Goal: Task Accomplishment & Management: Use online tool/utility

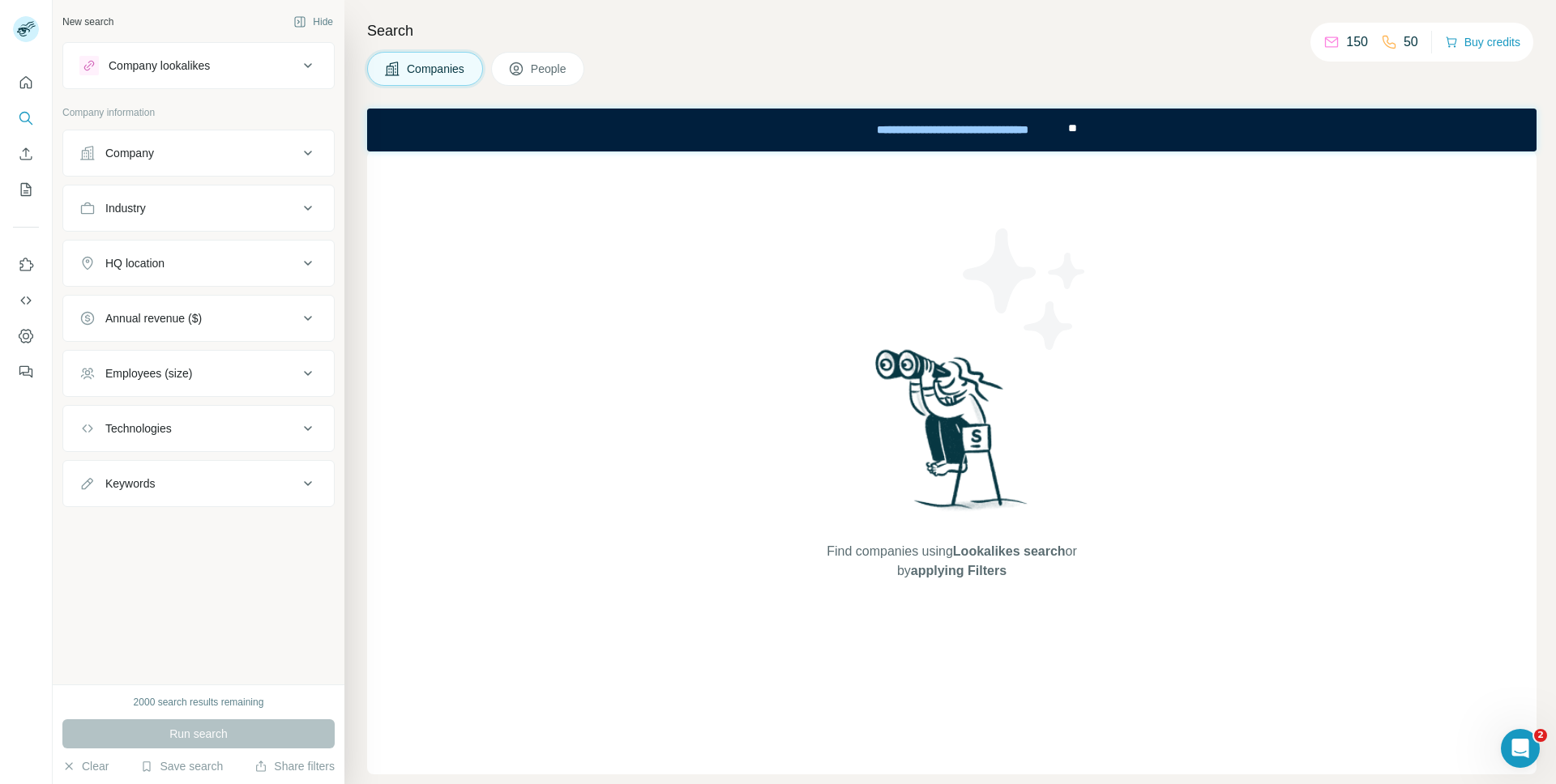
click at [1492, 54] on div "150 50 Buy credits" at bounding box center [1421, 42] width 223 height 38
click at [1492, 49] on button "Buy credits" at bounding box center [1483, 42] width 75 height 23
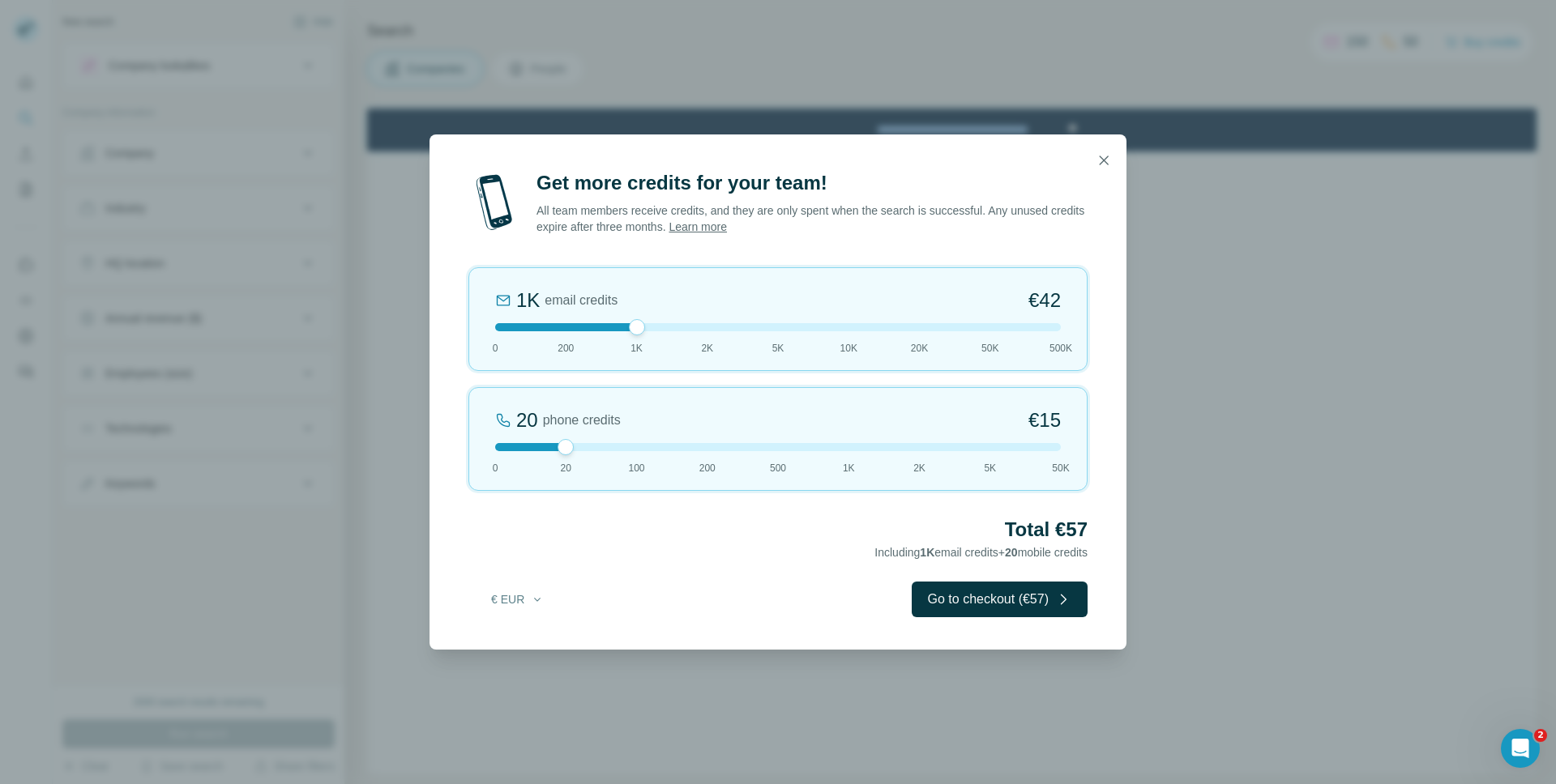
drag, startPoint x: 566, startPoint y: 330, endPoint x: 637, endPoint y: 330, distance: 71.0
click at [637, 330] on div at bounding box center [637, 328] width 16 height 16
drag, startPoint x: 565, startPoint y: 444, endPoint x: 444, endPoint y: 444, distance: 121.0
click at [445, 444] on div "Get more credits for your team! All team members receive credits, and they are …" at bounding box center [778, 410] width 697 height 480
click at [1044, 604] on button "Go to checkout (€42)" at bounding box center [1000, 599] width 176 height 36
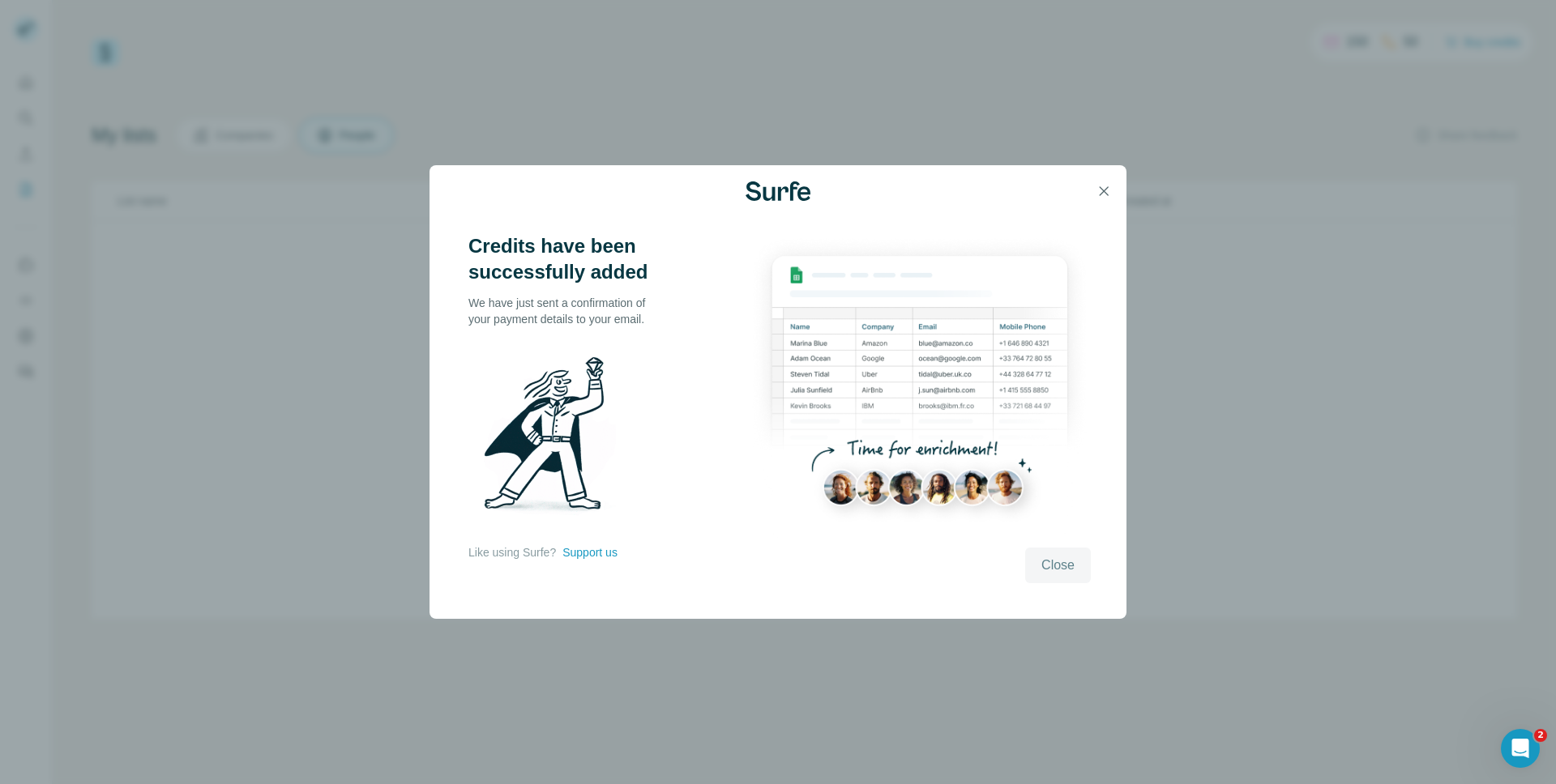
click at [1057, 566] on span "Close" at bounding box center [1058, 565] width 33 height 19
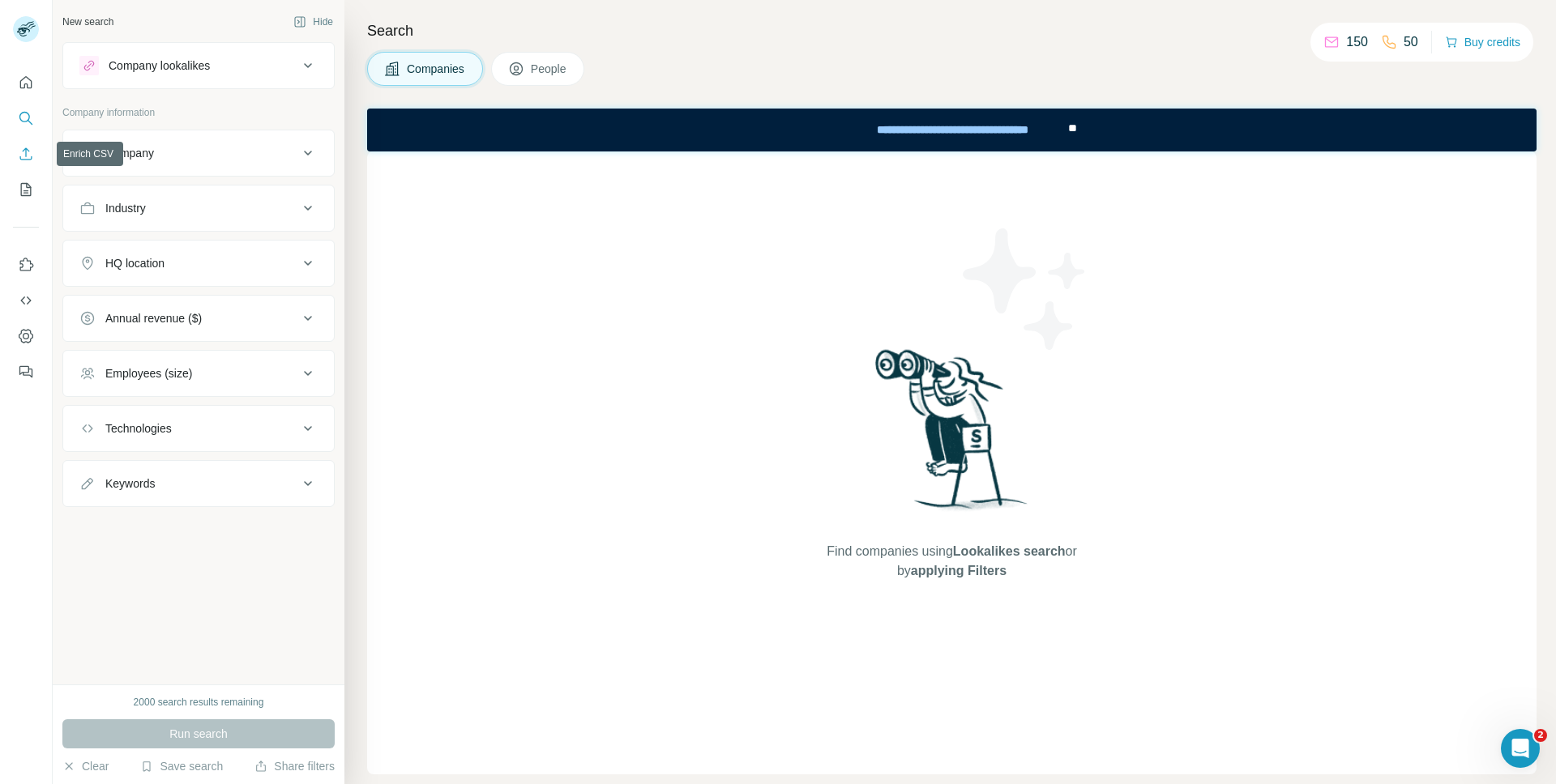
click at [25, 155] on icon "Enrich CSV" at bounding box center [26, 154] width 16 height 16
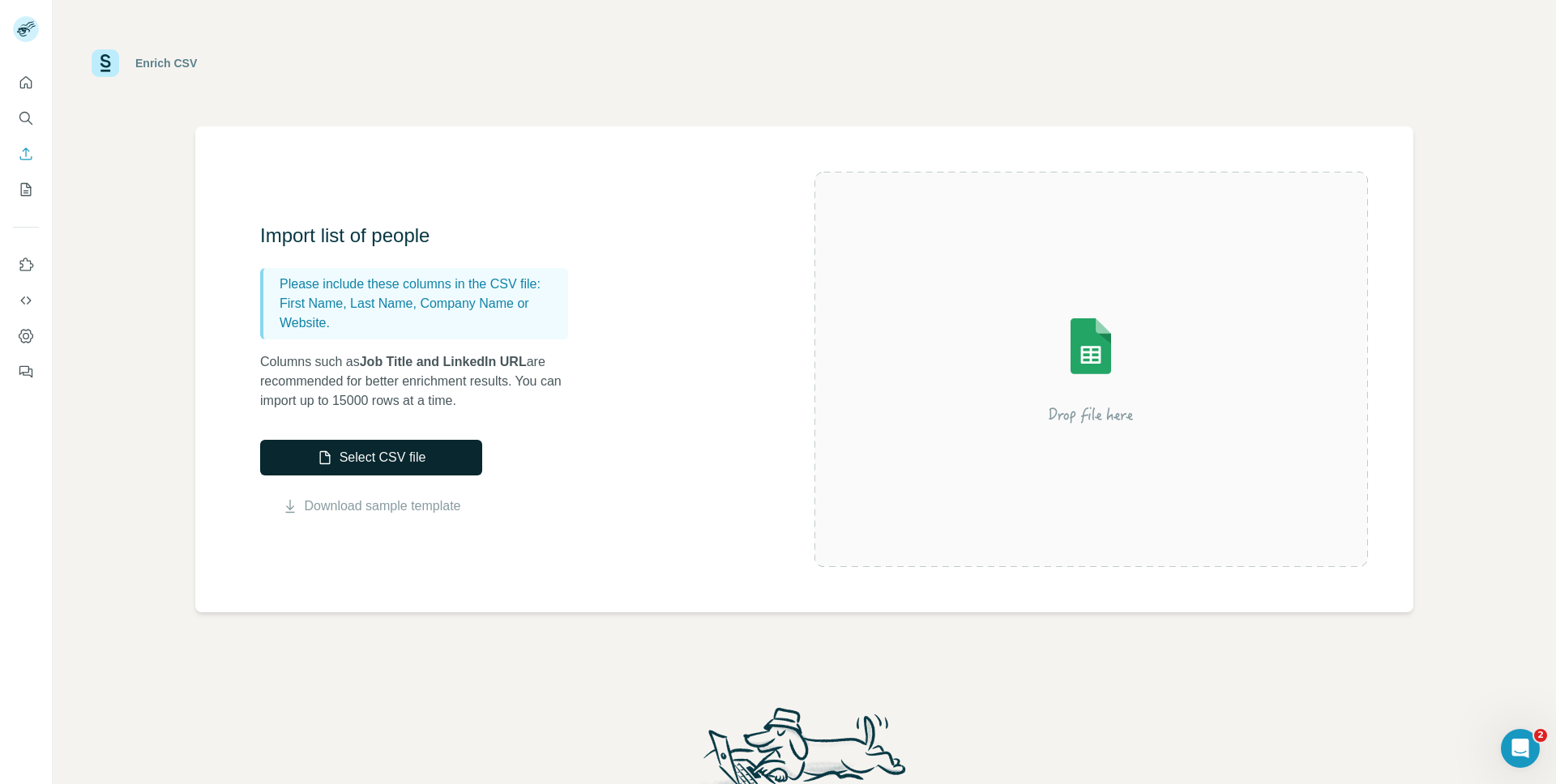
click at [356, 472] on button "Select CSV file" at bounding box center [371, 457] width 222 height 36
drag, startPoint x: 280, startPoint y: 300, endPoint x: 416, endPoint y: 304, distance: 136.1
click at [416, 304] on p "First Name, Last Name, Company Name or Website." at bounding box center [421, 313] width 282 height 38
click at [375, 460] on button "Select CSV file" at bounding box center [371, 457] width 222 height 36
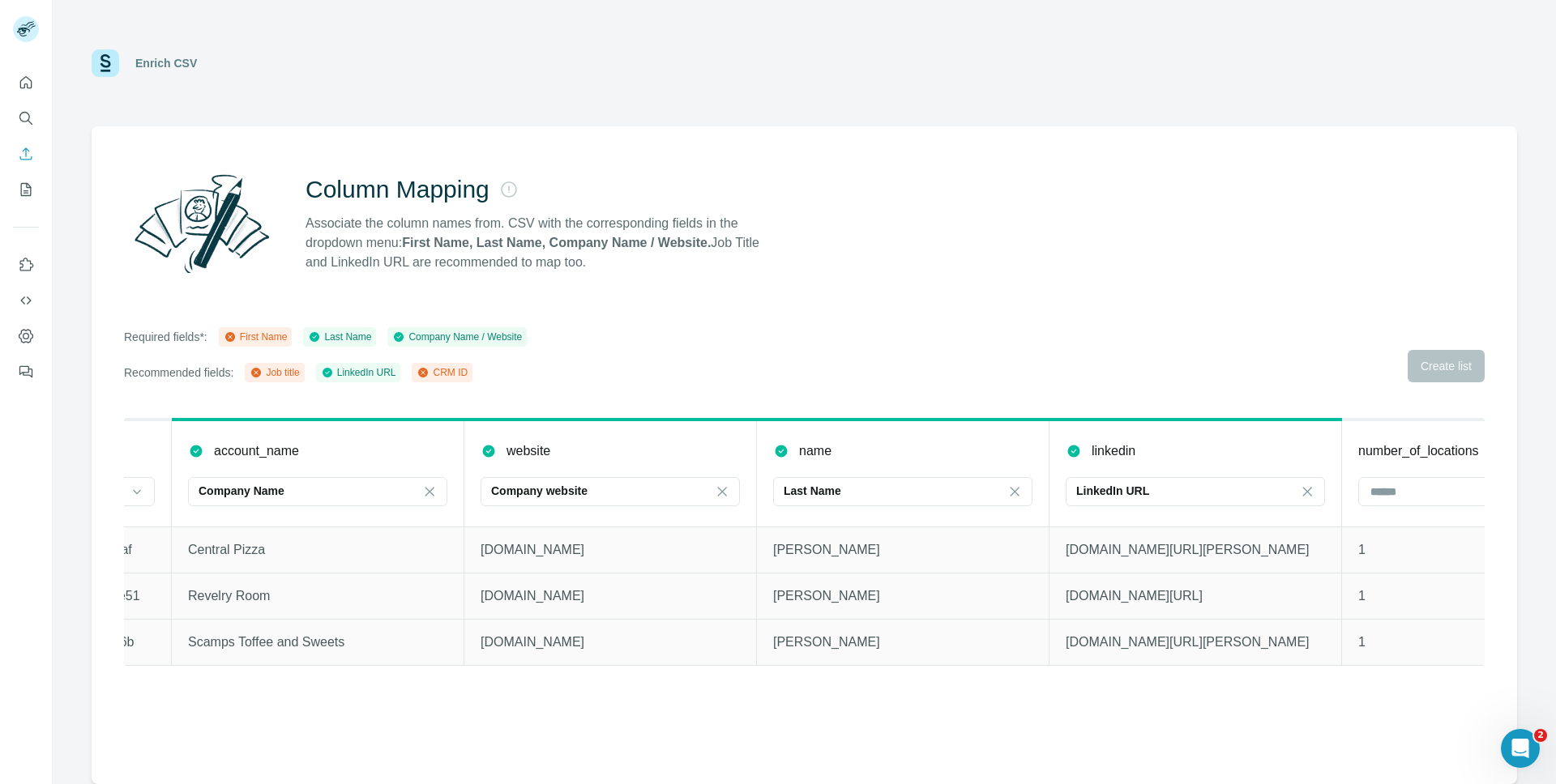
scroll to position [0, 541]
click at [945, 491] on div "Last Name" at bounding box center [891, 491] width 219 height 16
click at [884, 536] on div "First Name" at bounding box center [901, 528] width 251 height 29
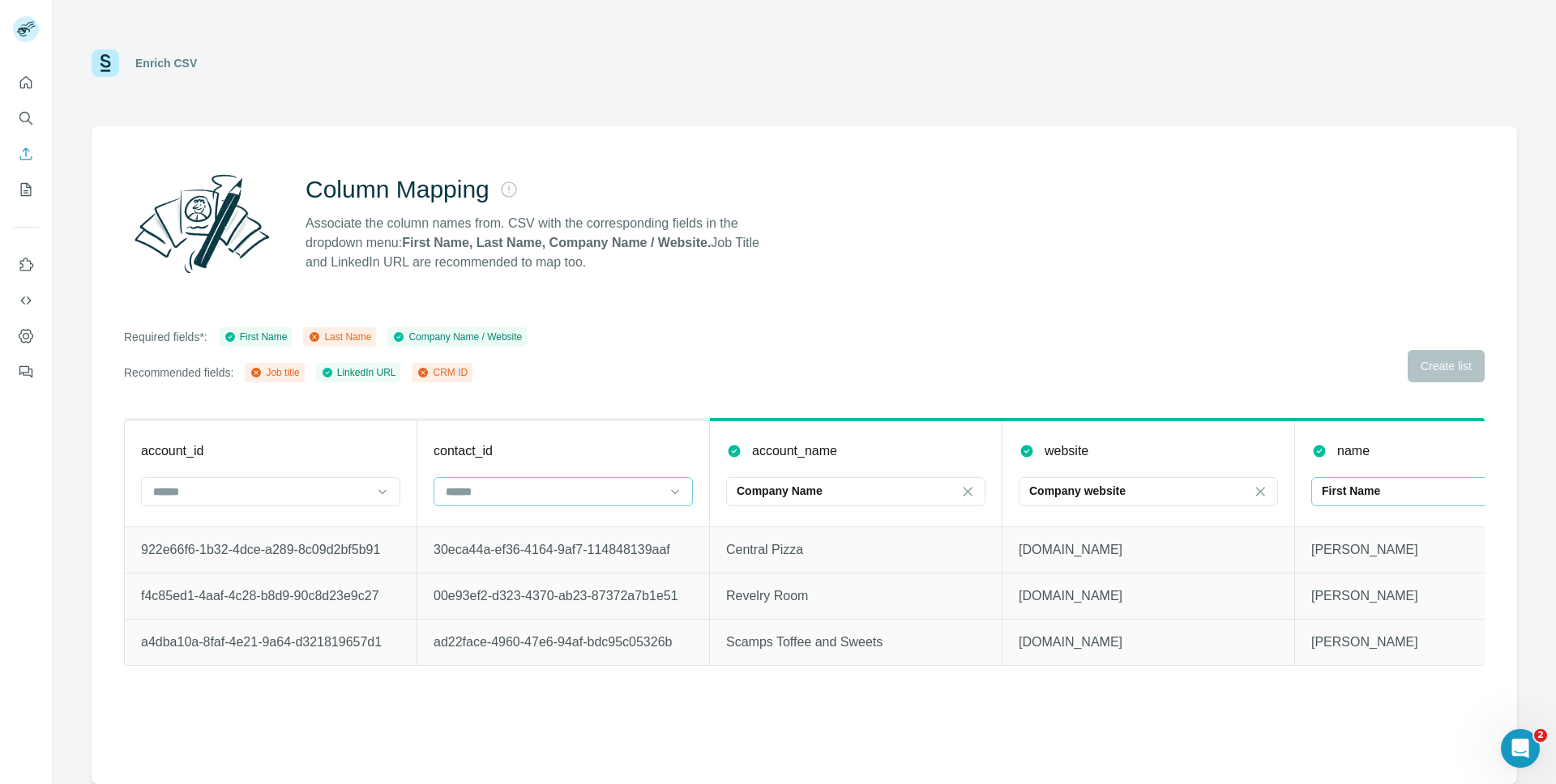
click at [620, 493] on input at bounding box center [553, 491] width 219 height 17
click at [555, 586] on div "CRM ID" at bounding box center [563, 587] width 232 height 16
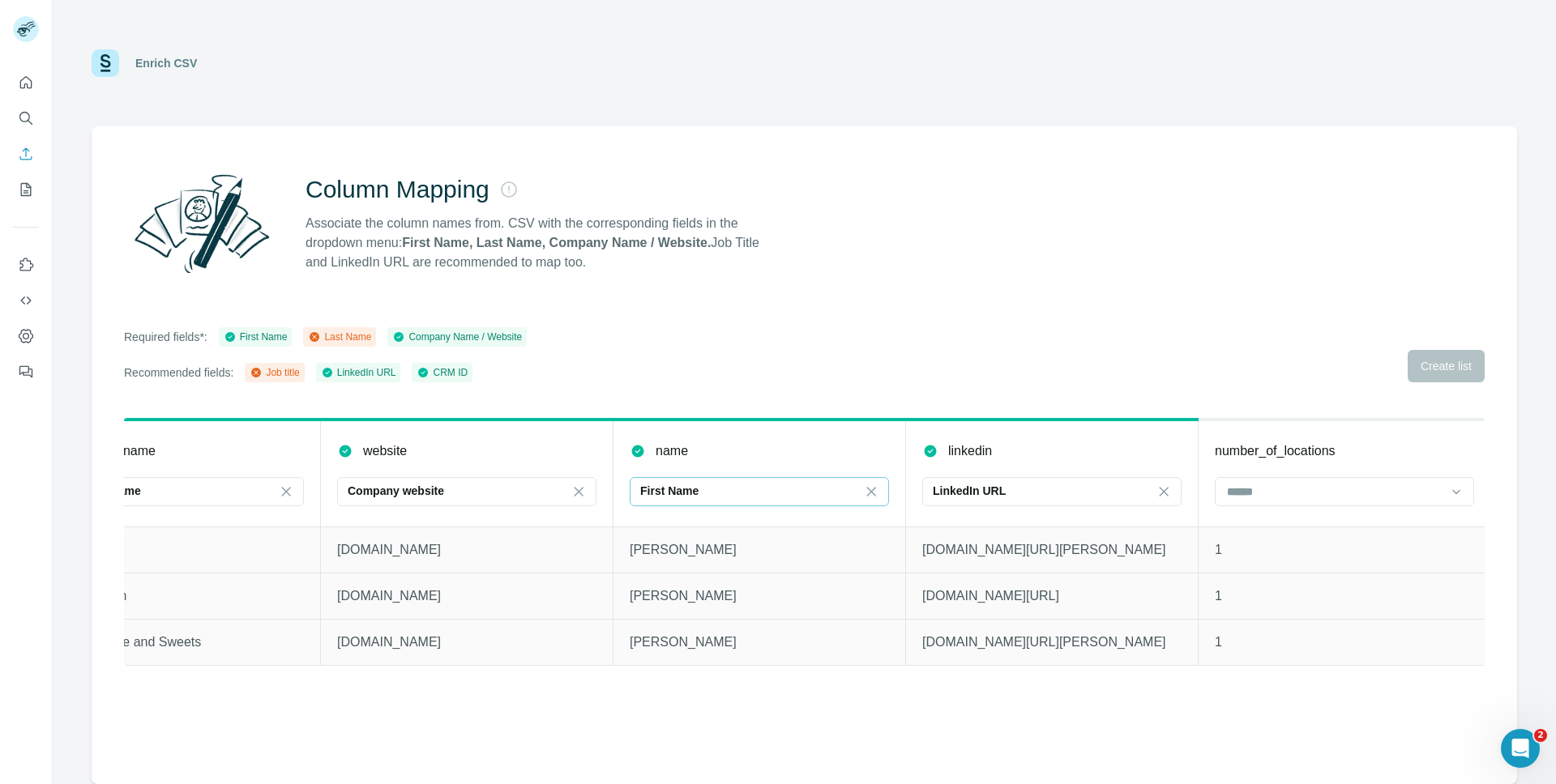
scroll to position [0, 688]
click at [362, 339] on div "Last Name" at bounding box center [339, 337] width 63 height 15
click at [272, 341] on div "First Name" at bounding box center [256, 337] width 64 height 15
click at [291, 370] on div "Job title" at bounding box center [274, 373] width 49 height 15
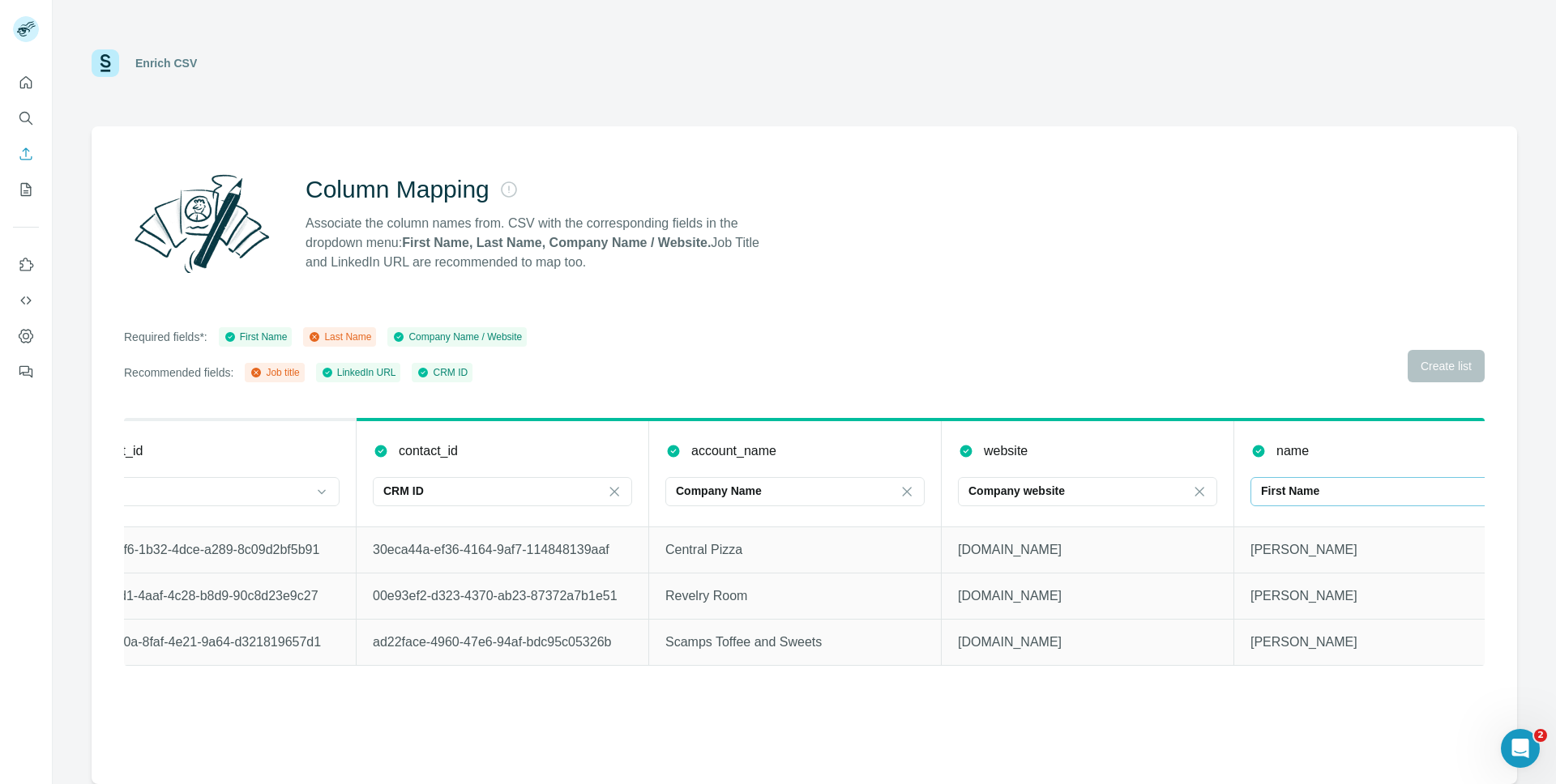
scroll to position [0, 0]
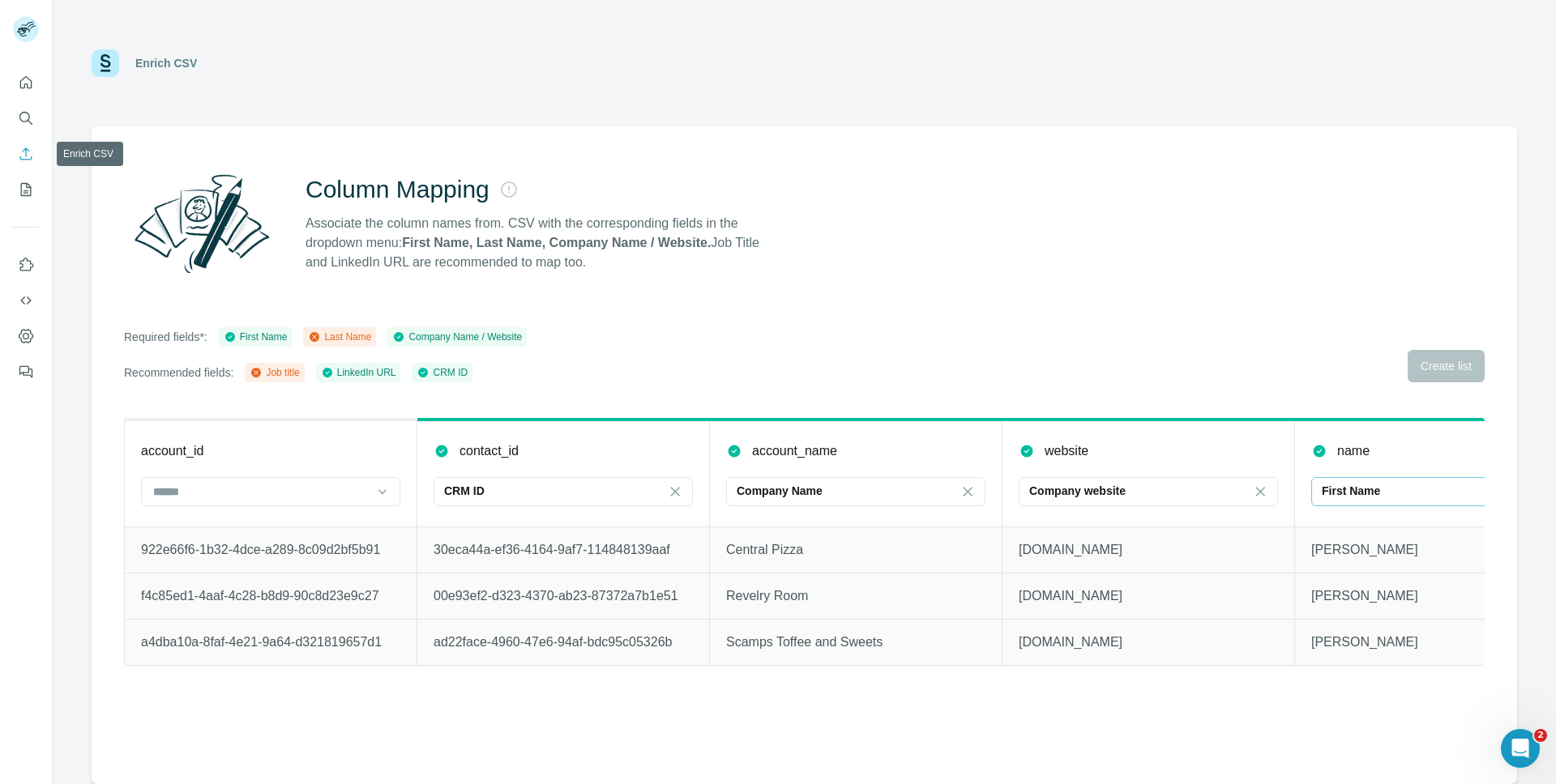
click at [26, 153] on icon "Enrich CSV" at bounding box center [26, 154] width 16 height 16
click at [24, 156] on icon "Enrich CSV" at bounding box center [26, 154] width 16 height 16
click at [21, 187] on icon "My lists" at bounding box center [26, 190] width 16 height 16
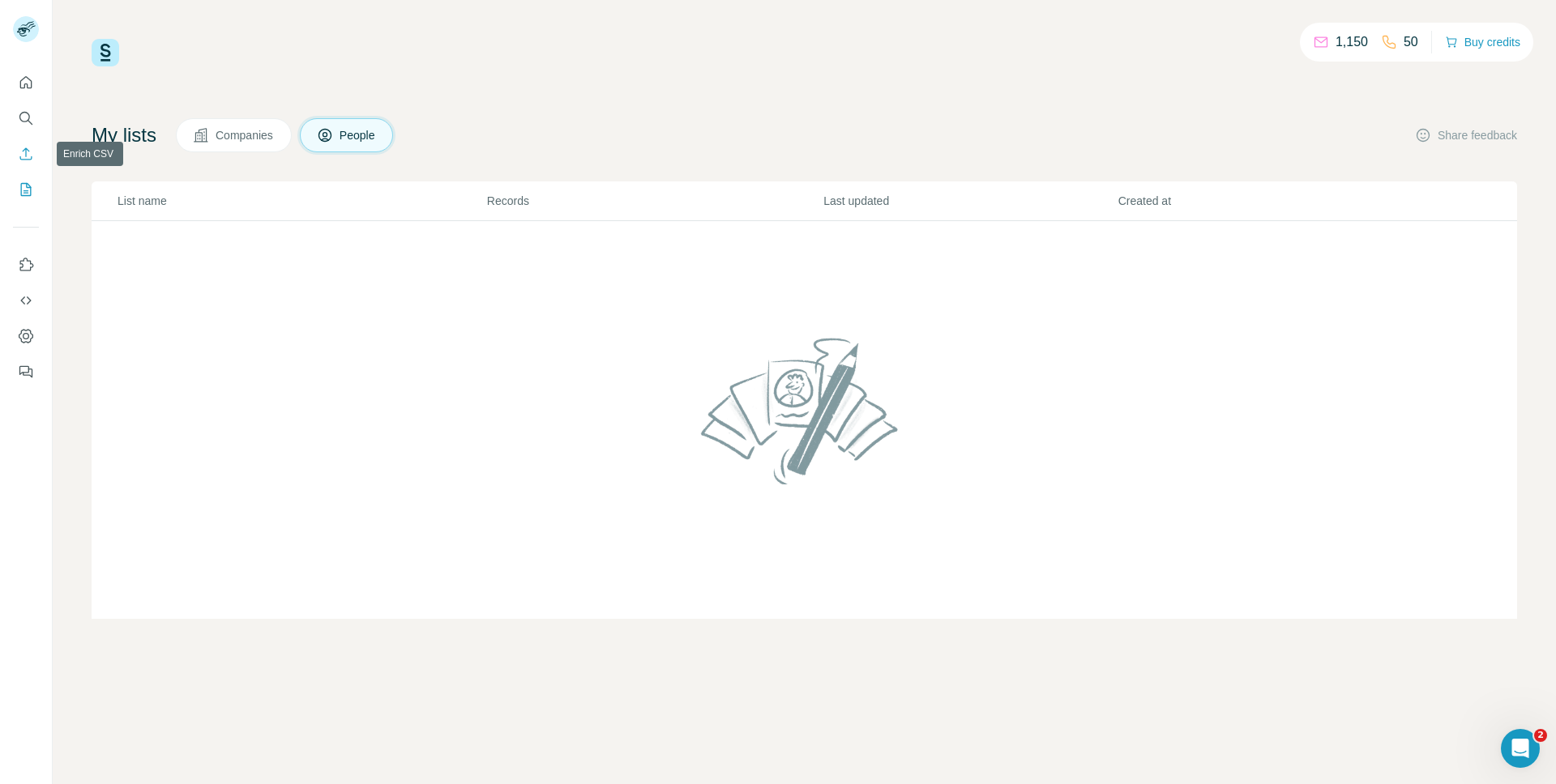
click at [22, 150] on icon "Enrich CSV" at bounding box center [26, 154] width 16 height 16
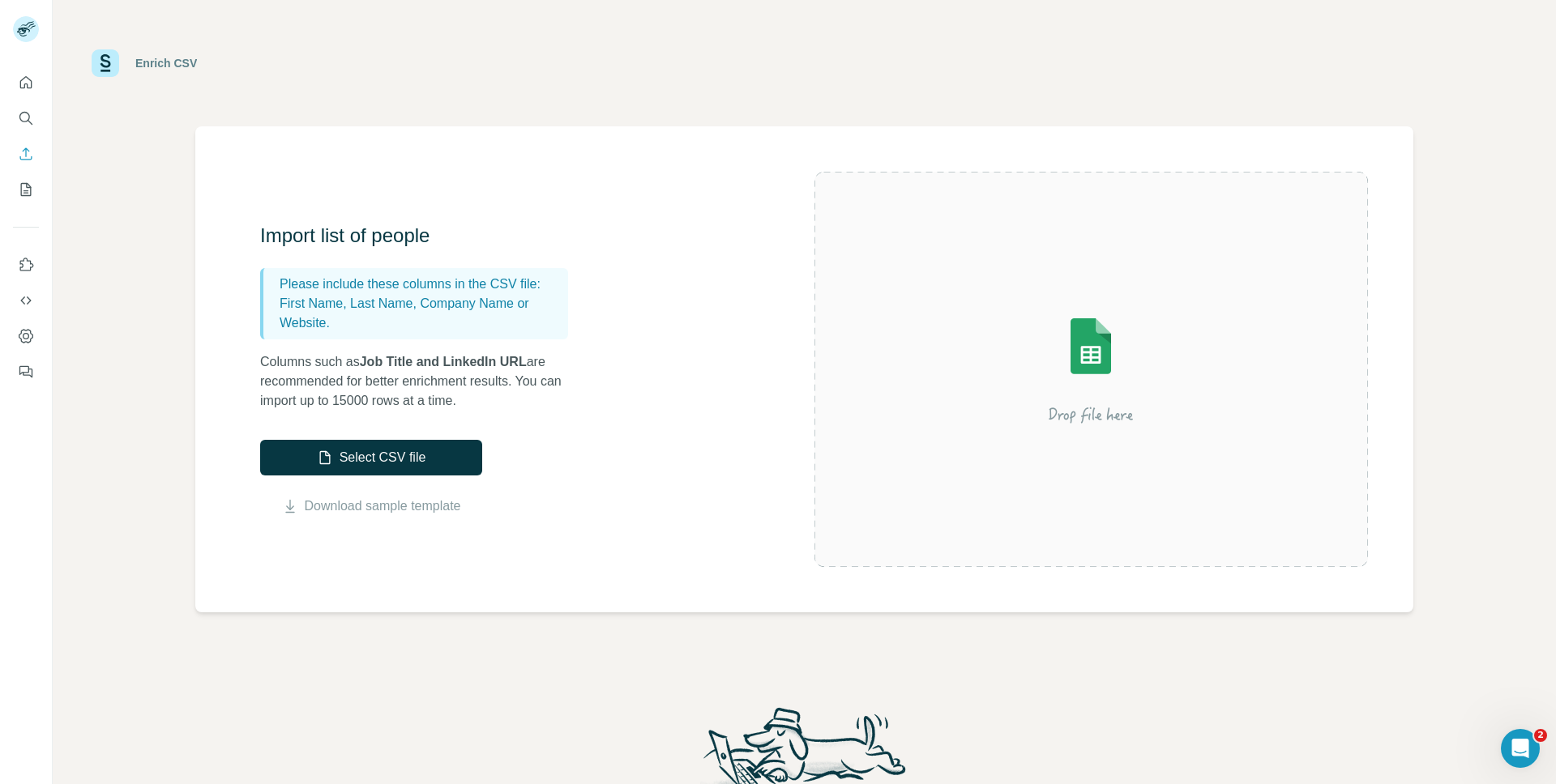
click at [320, 434] on div "Import list of people Please include these columns in the CSV file: First Name,…" at bounding box center [537, 369] width 554 height 293
click at [326, 446] on button "Select CSV file" at bounding box center [371, 457] width 222 height 36
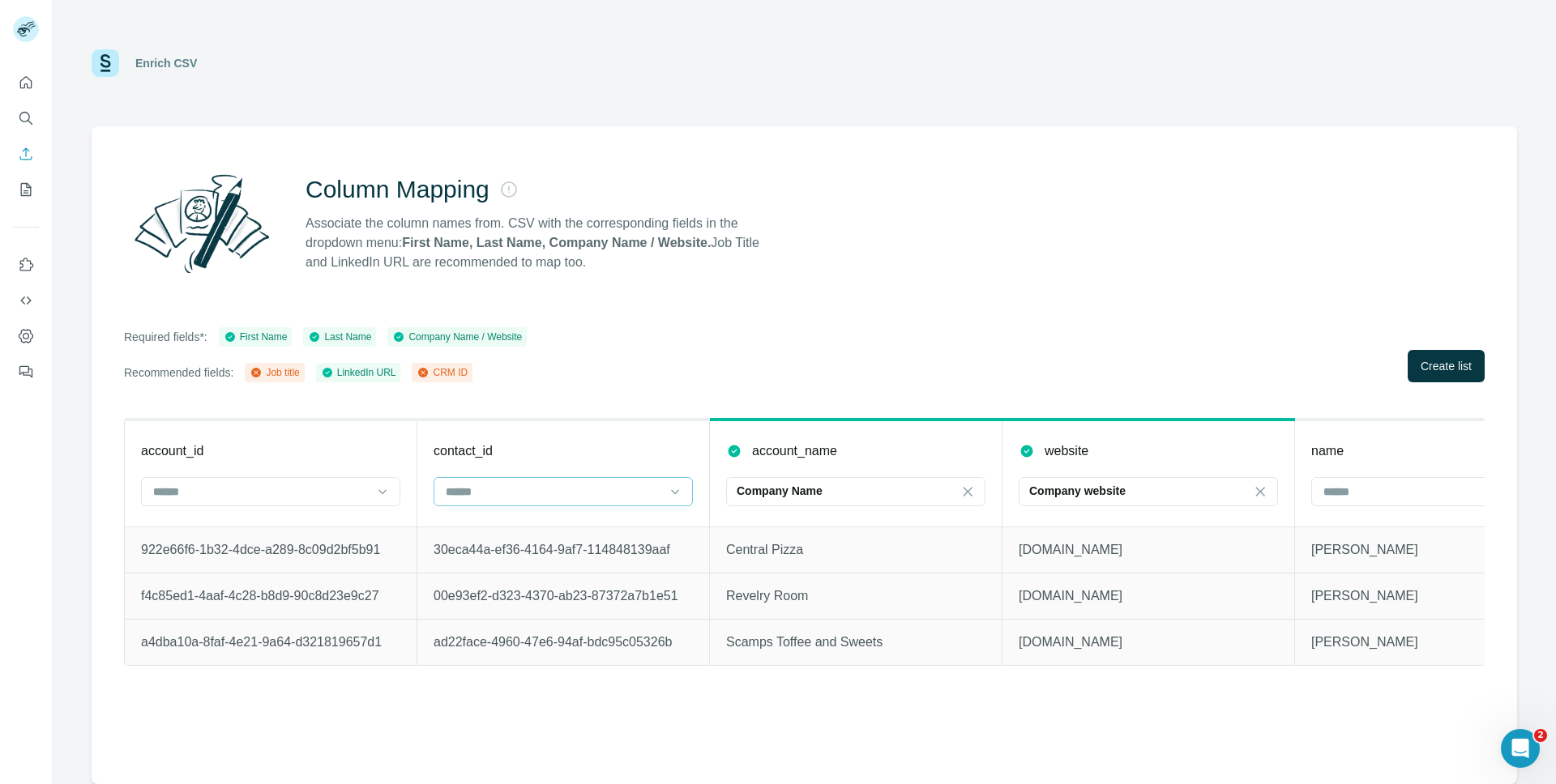
click at [650, 495] on input at bounding box center [553, 491] width 219 height 17
click at [541, 550] on div "CRM ID" at bounding box center [563, 558] width 232 height 16
click at [1461, 372] on span "Create list" at bounding box center [1447, 366] width 51 height 16
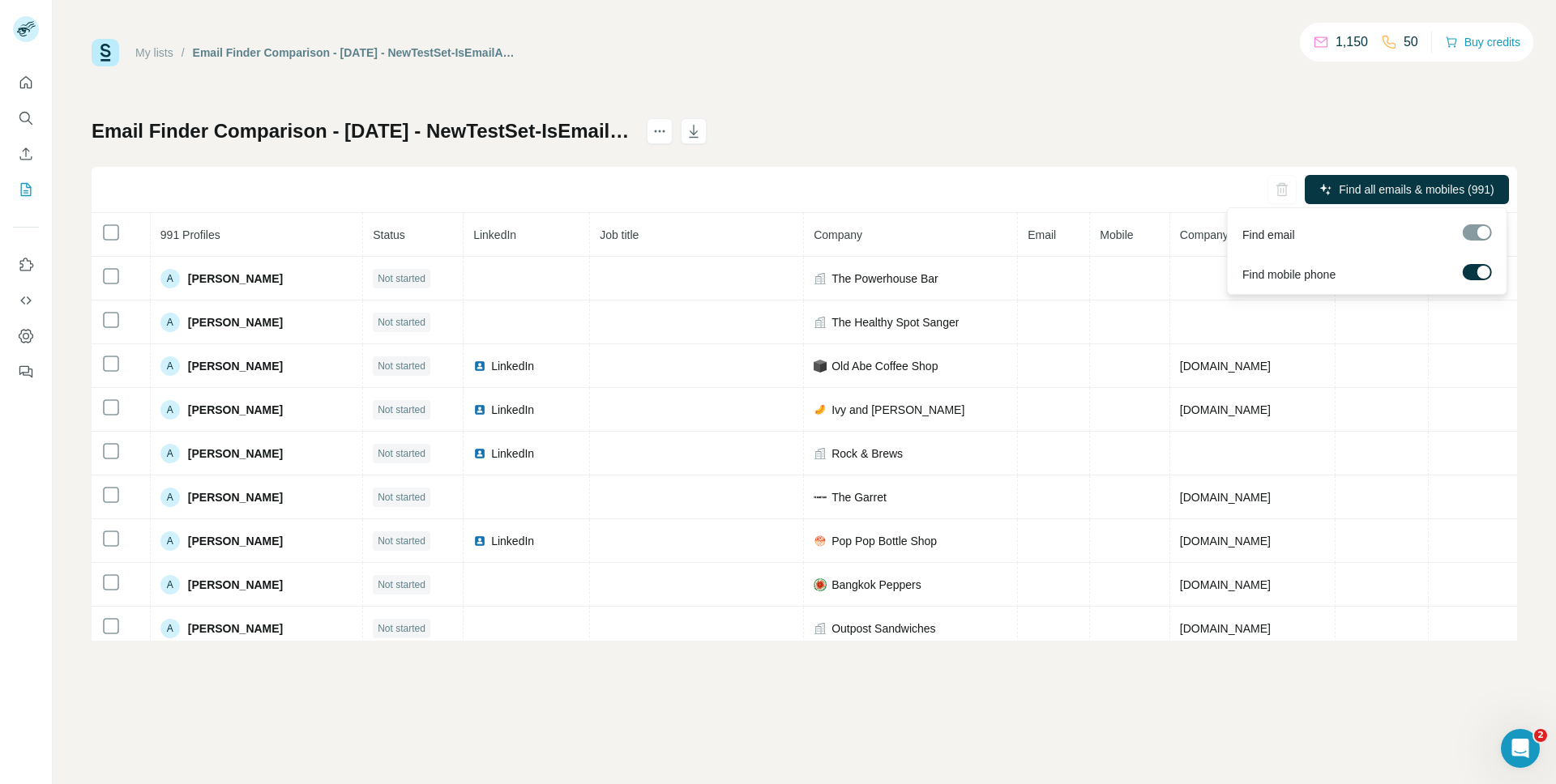
click at [1476, 230] on div at bounding box center [1478, 233] width 29 height 16
click at [1485, 233] on div at bounding box center [1478, 233] width 29 height 16
click at [1480, 268] on div at bounding box center [1485, 272] width 13 height 13
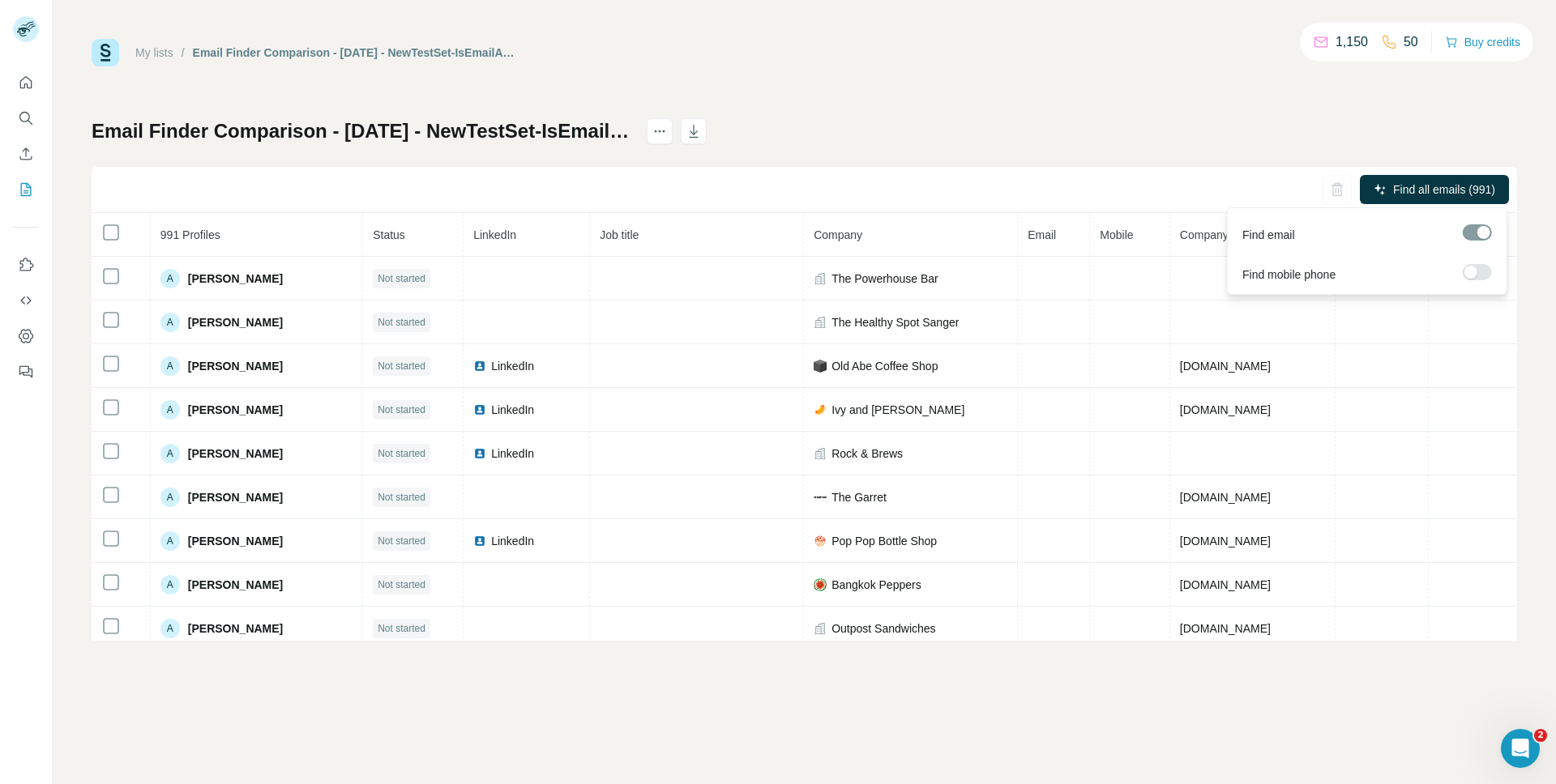
click at [1478, 235] on div at bounding box center [1478, 233] width 29 height 16
click at [1427, 191] on span "Find all emails (991)" at bounding box center [1444, 190] width 102 height 16
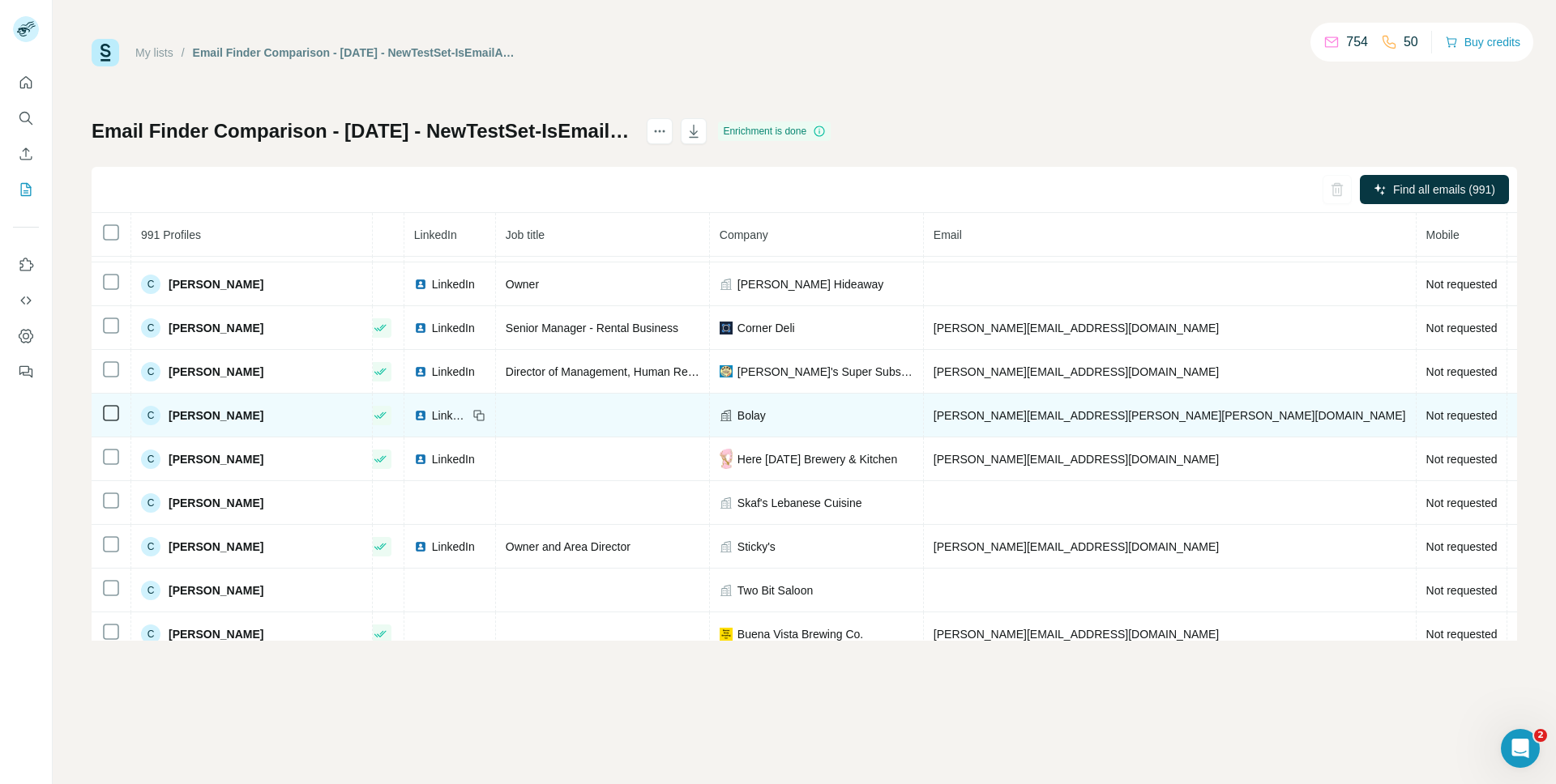
scroll to position [7519, 0]
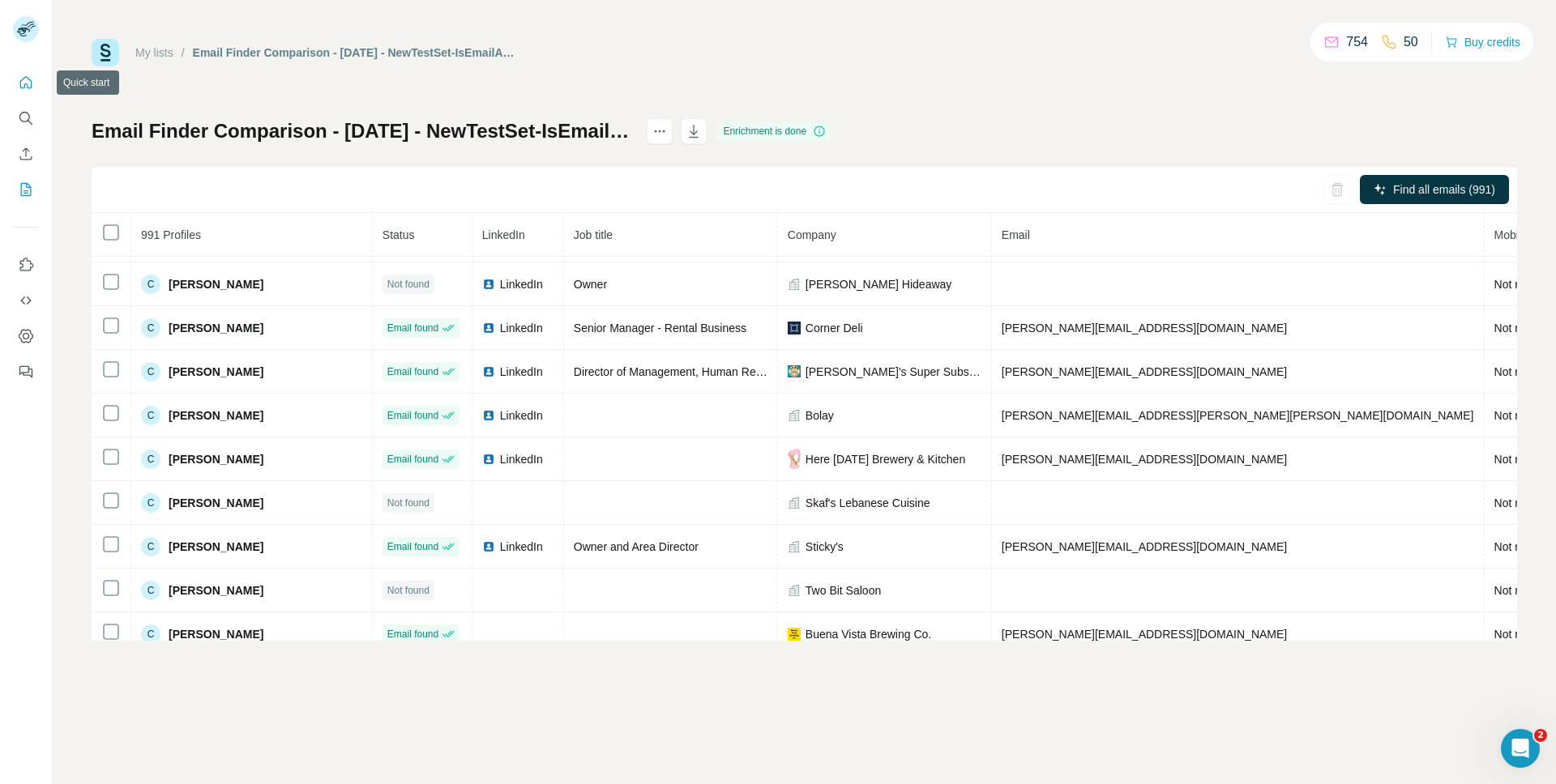
click at [24, 82] on icon "Quick start" at bounding box center [26, 82] width 16 height 16
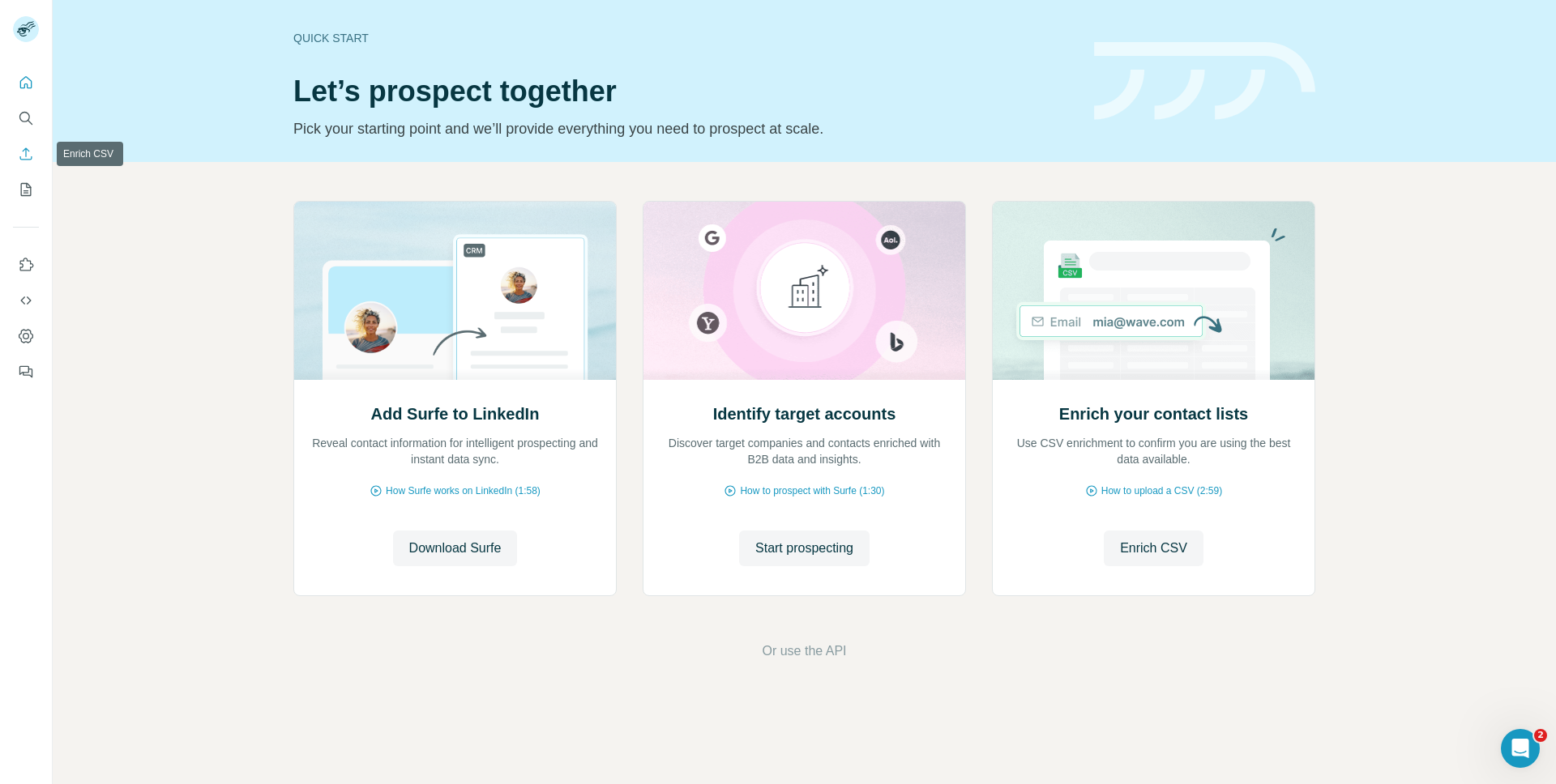
click at [23, 147] on icon "Enrich CSV" at bounding box center [26, 154] width 16 height 16
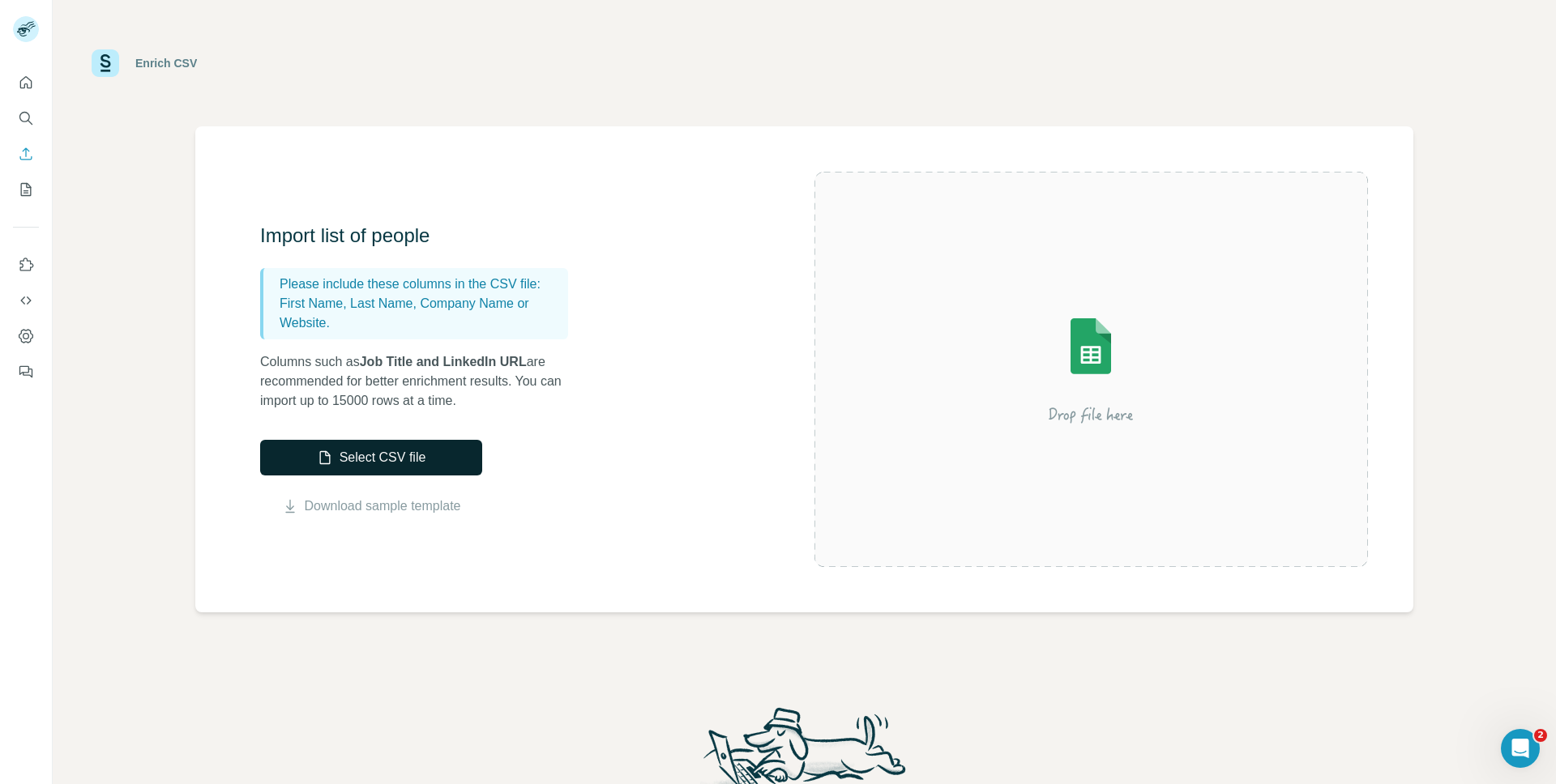
click at [355, 455] on button "Select CSV file" at bounding box center [371, 457] width 222 height 36
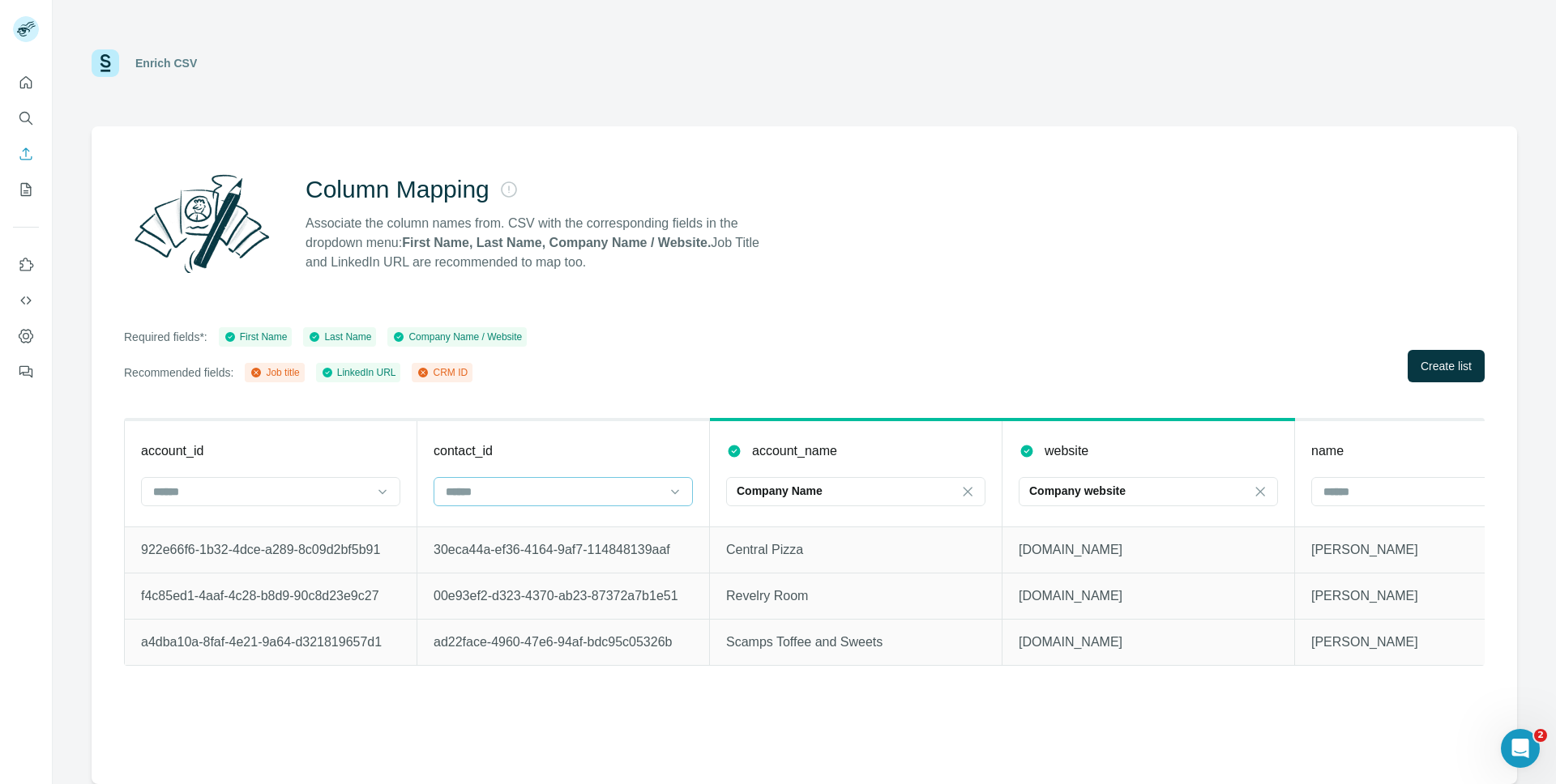
click at [651, 486] on input at bounding box center [553, 491] width 219 height 17
click at [587, 555] on div "CRM ID" at bounding box center [563, 558] width 232 height 16
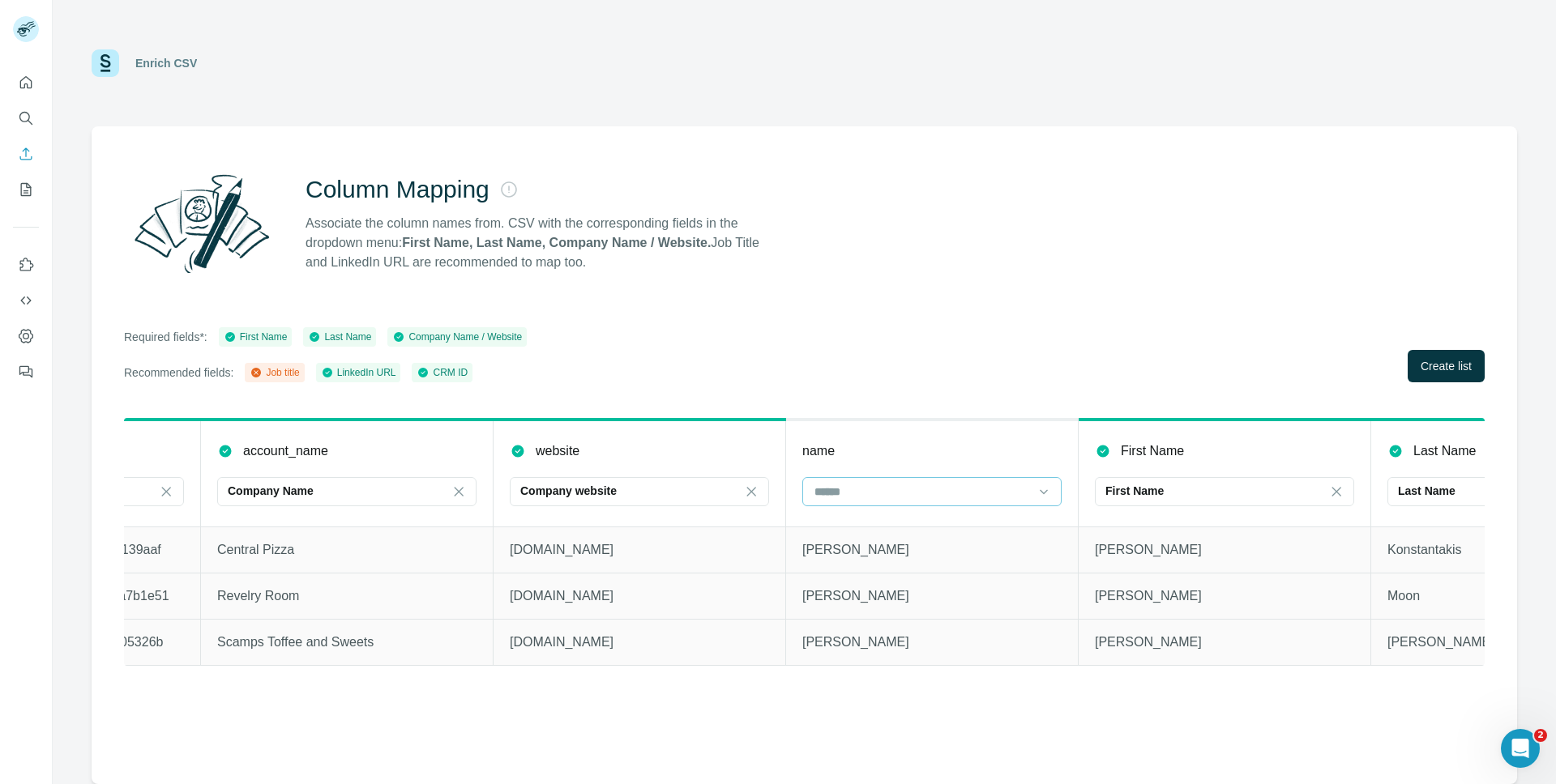
scroll to position [0, 523]
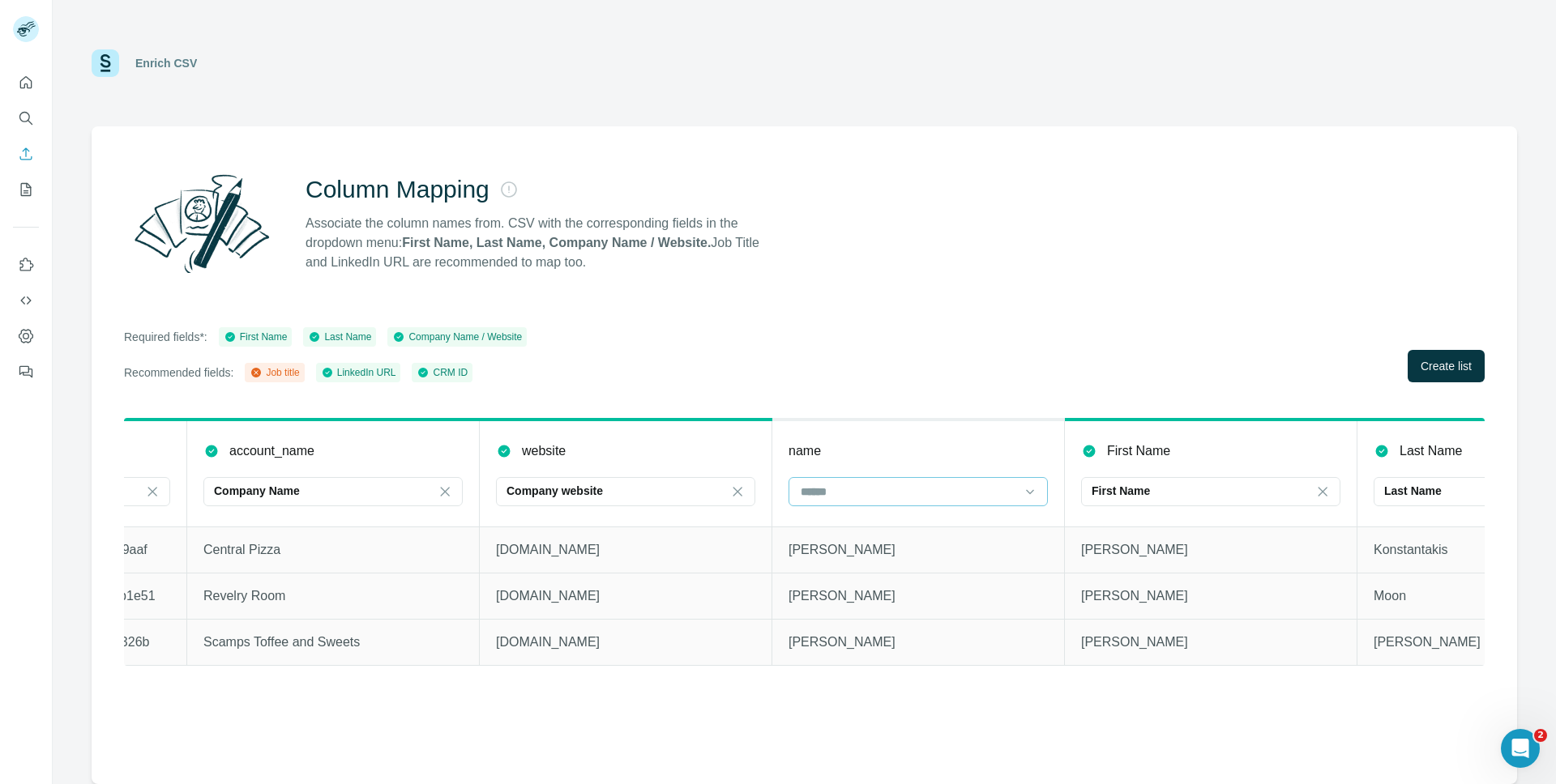
click at [829, 485] on input at bounding box center [906, 491] width 214 height 17
click at [860, 398] on div "Column Mapping Associate the column names from. CSV with the corresponding fiel…" at bounding box center [805, 455] width 1426 height 658
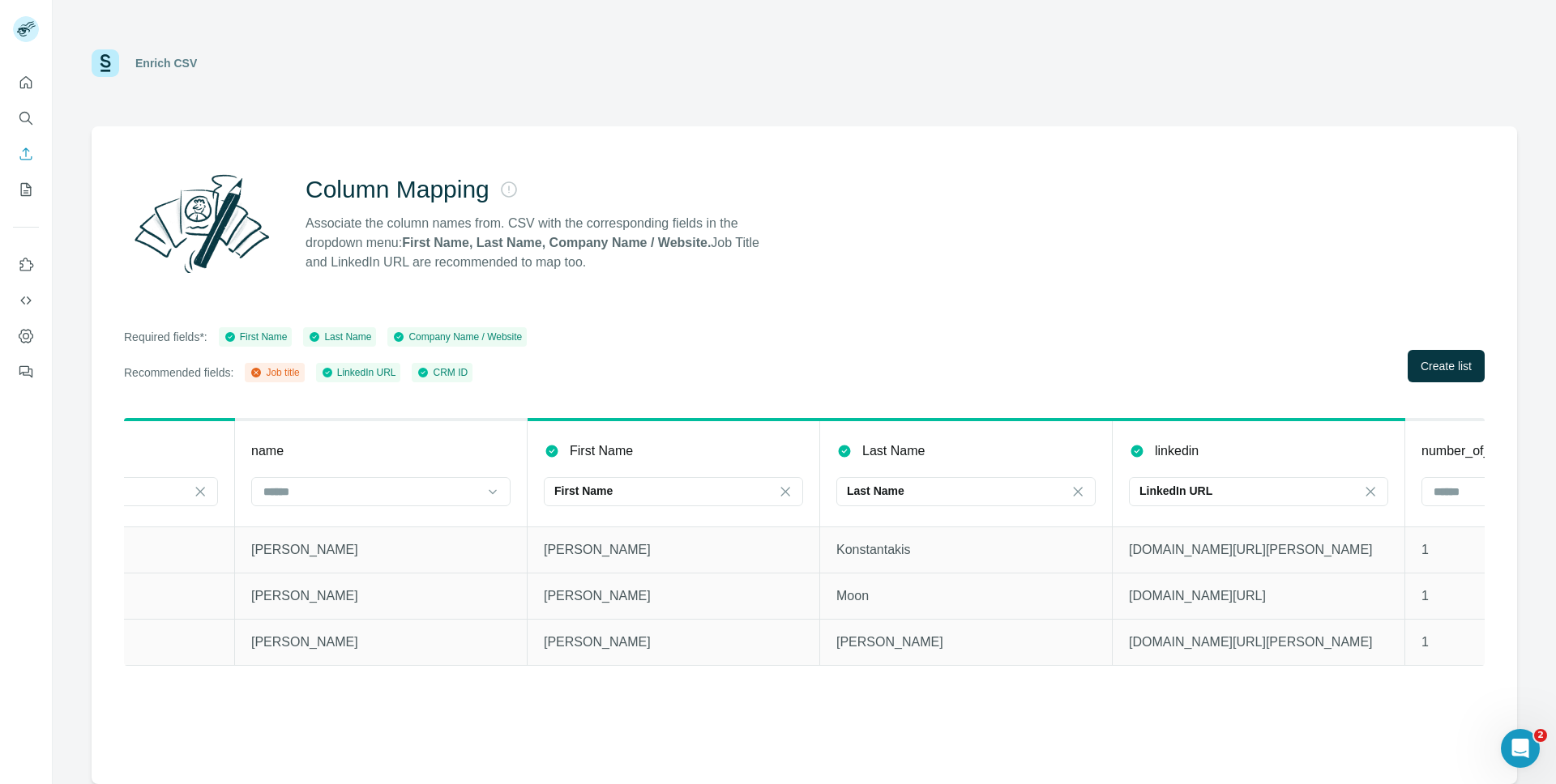
scroll to position [0, 1107]
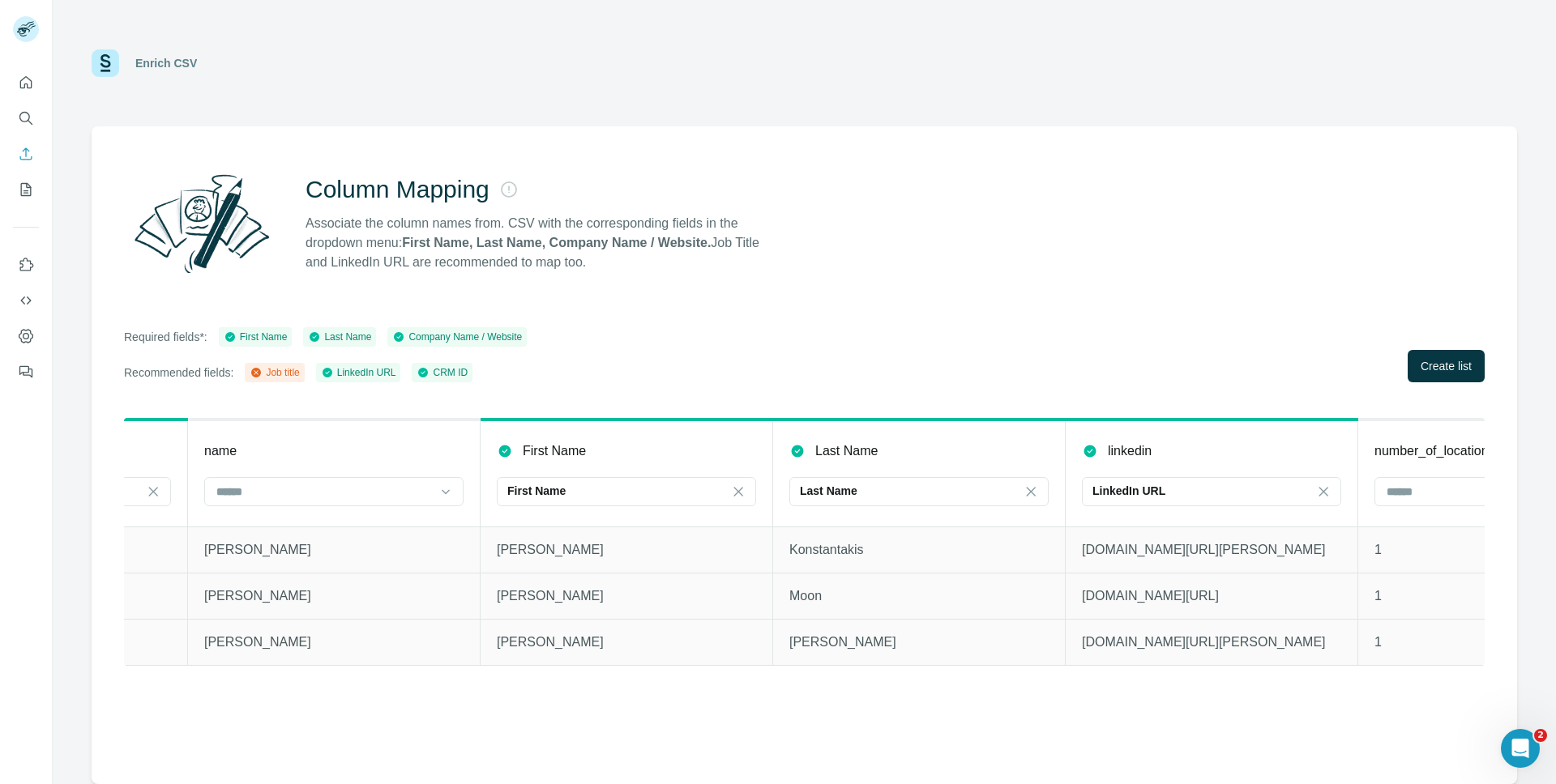
click at [953, 299] on div "Column Mapping Associate the column names from. CSV with the corresponding fiel…" at bounding box center [805, 455] width 1426 height 658
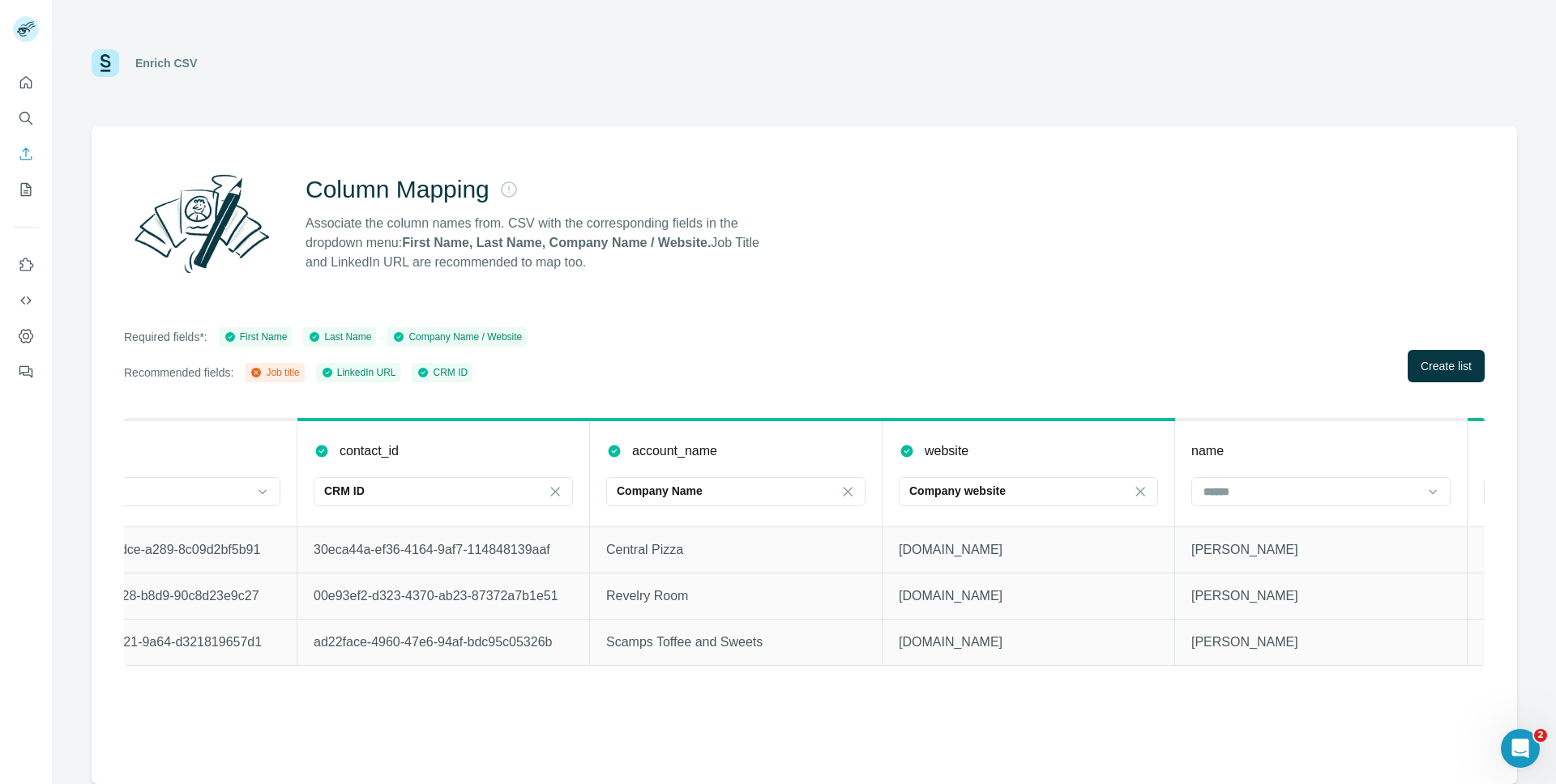
scroll to position [0, 0]
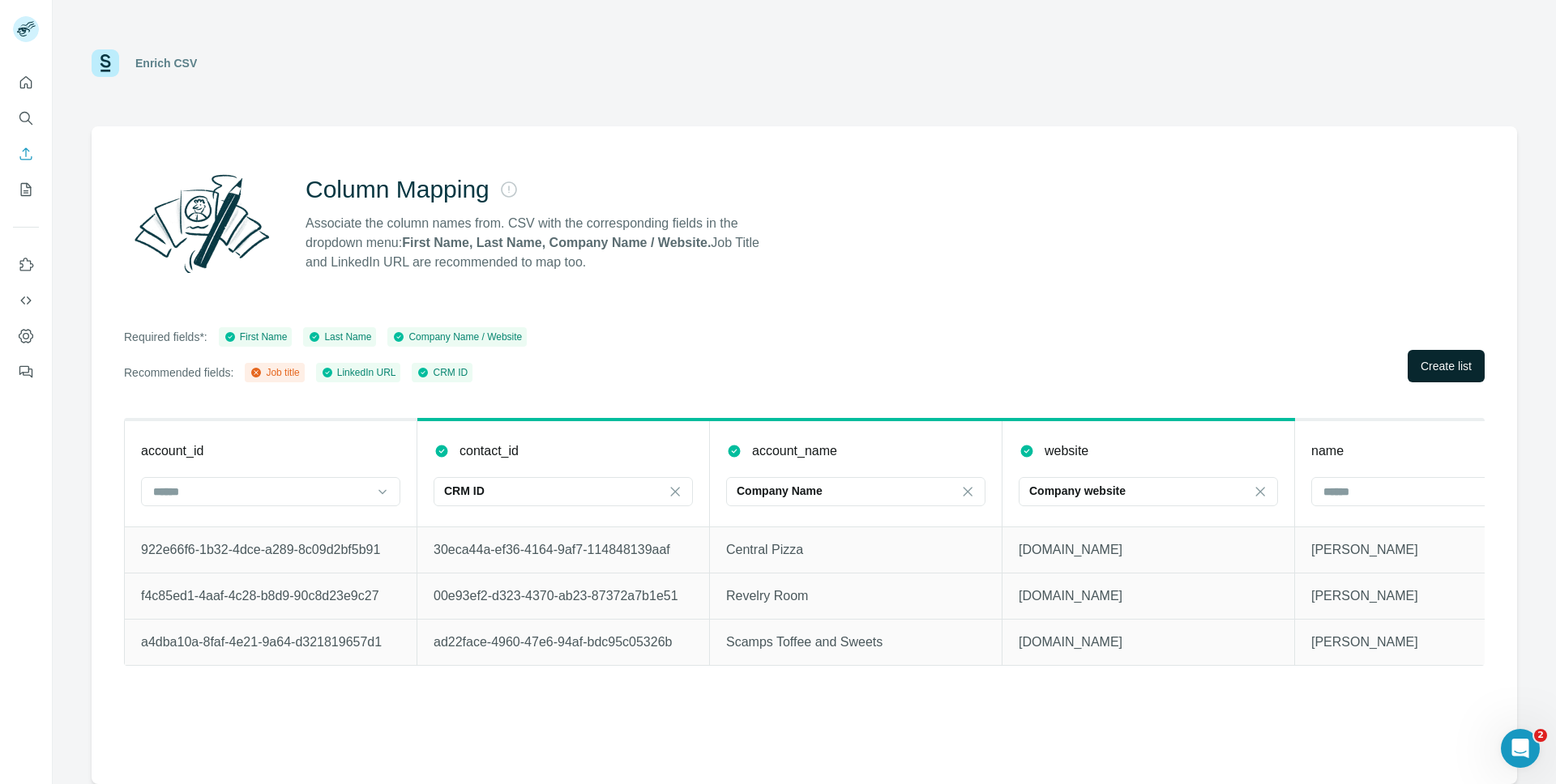
click at [1436, 366] on span "Create list" at bounding box center [1447, 366] width 51 height 16
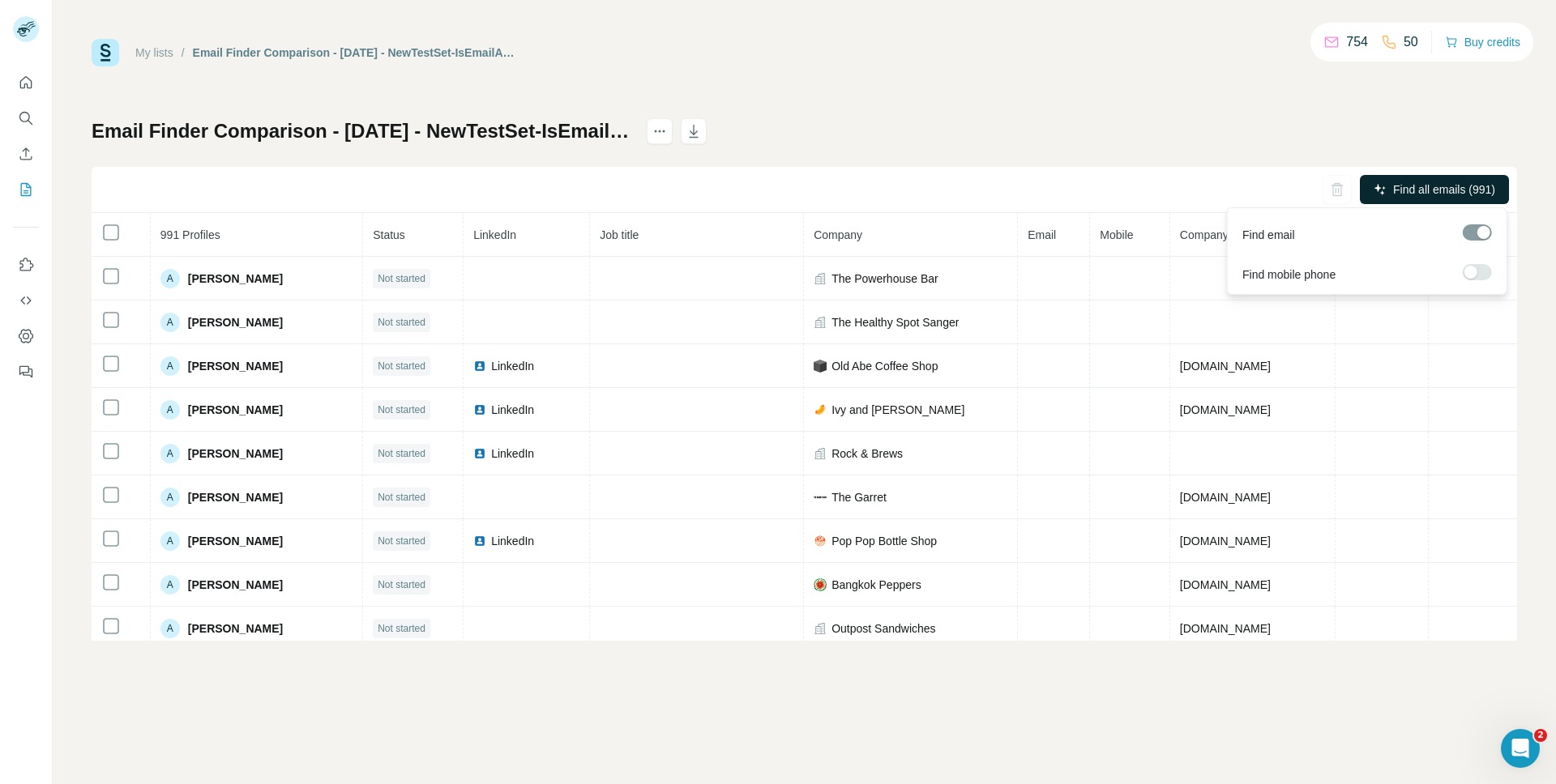
click at [1486, 191] on span "Find all emails (991)" at bounding box center [1444, 190] width 102 height 16
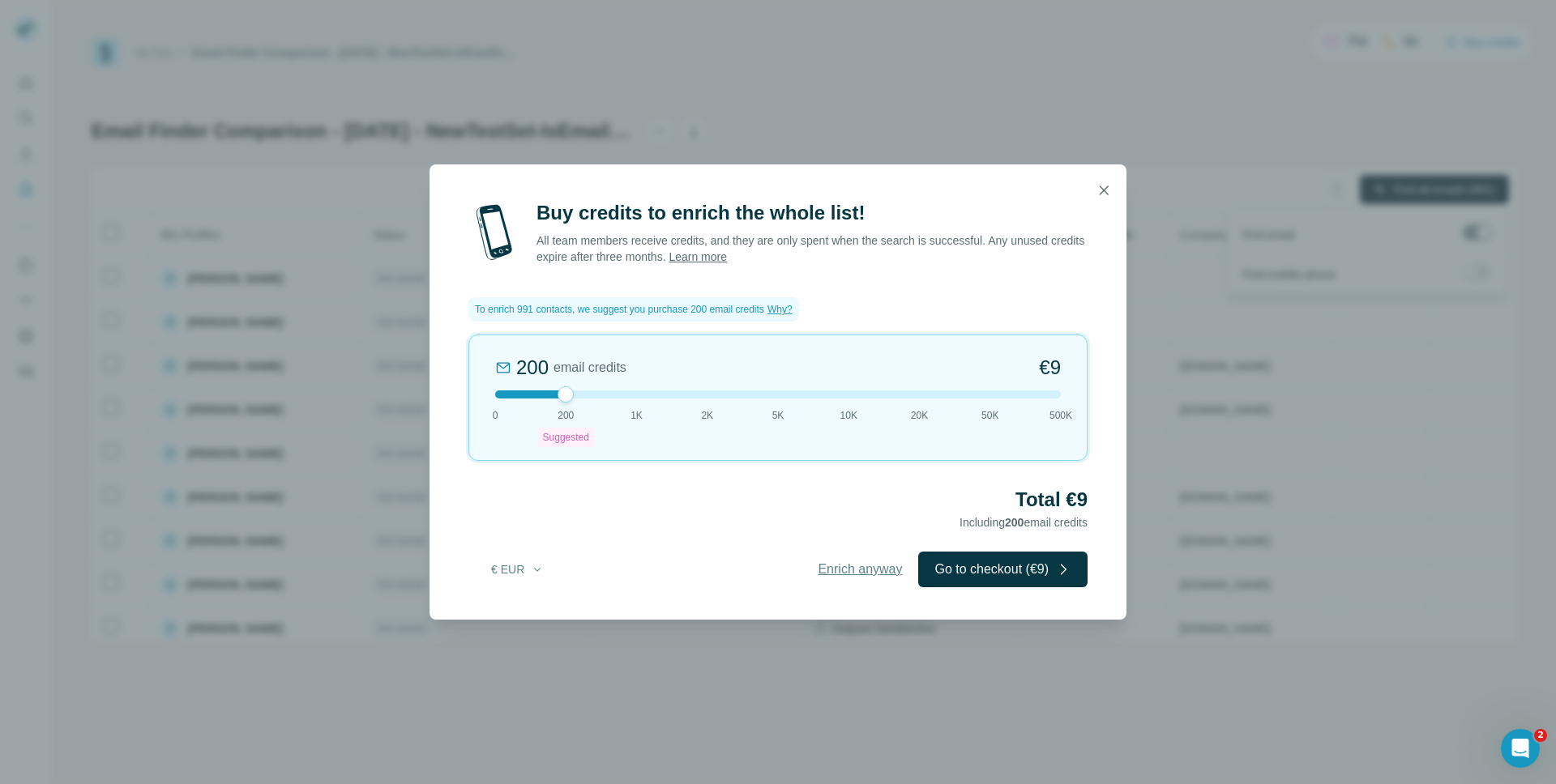
click at [848, 564] on span "Enrich anyway" at bounding box center [860, 569] width 84 height 19
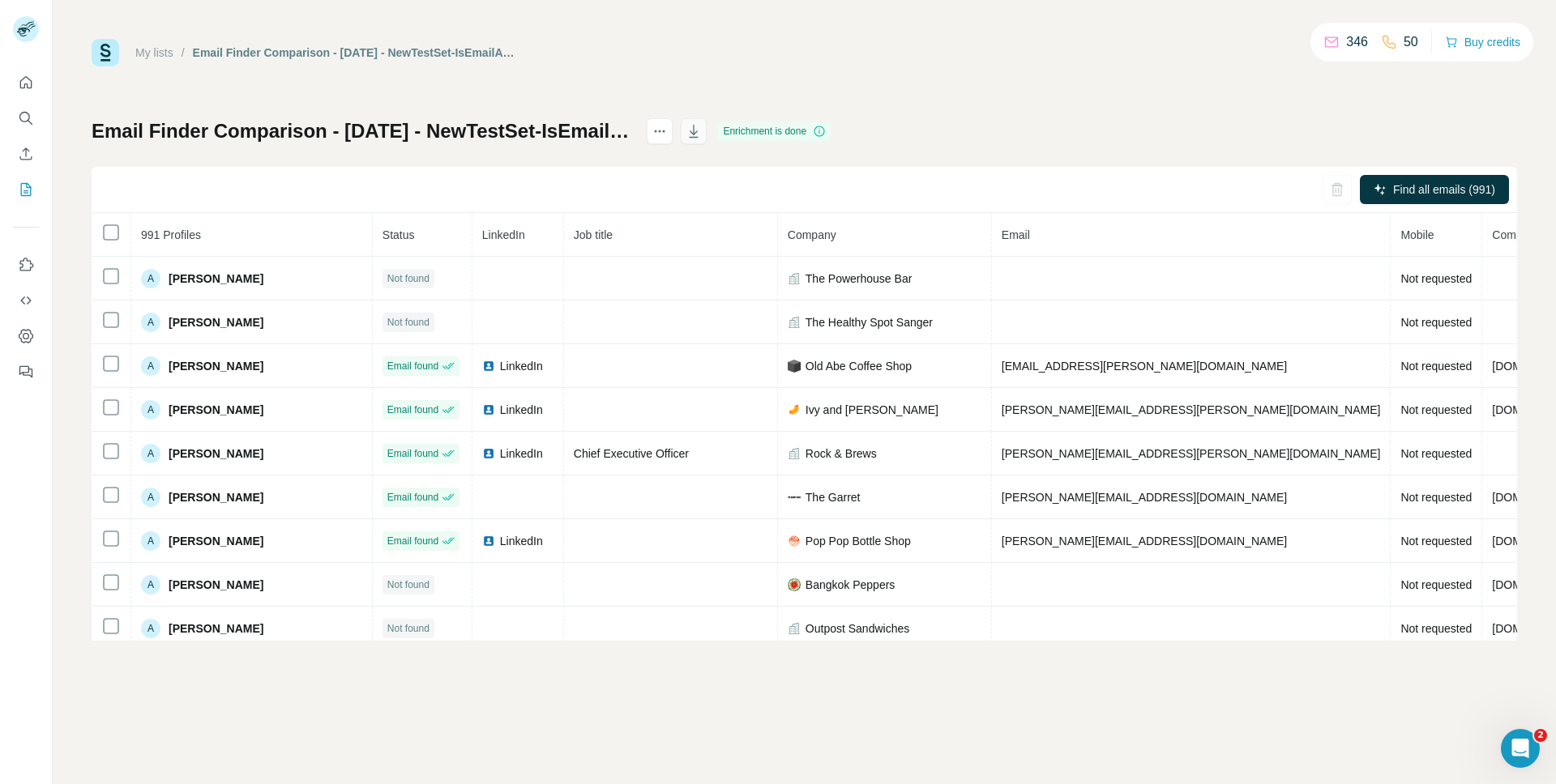
click at [693, 132] on icon "button" at bounding box center [694, 131] width 16 height 16
